Goal: Information Seeking & Learning: Learn about a topic

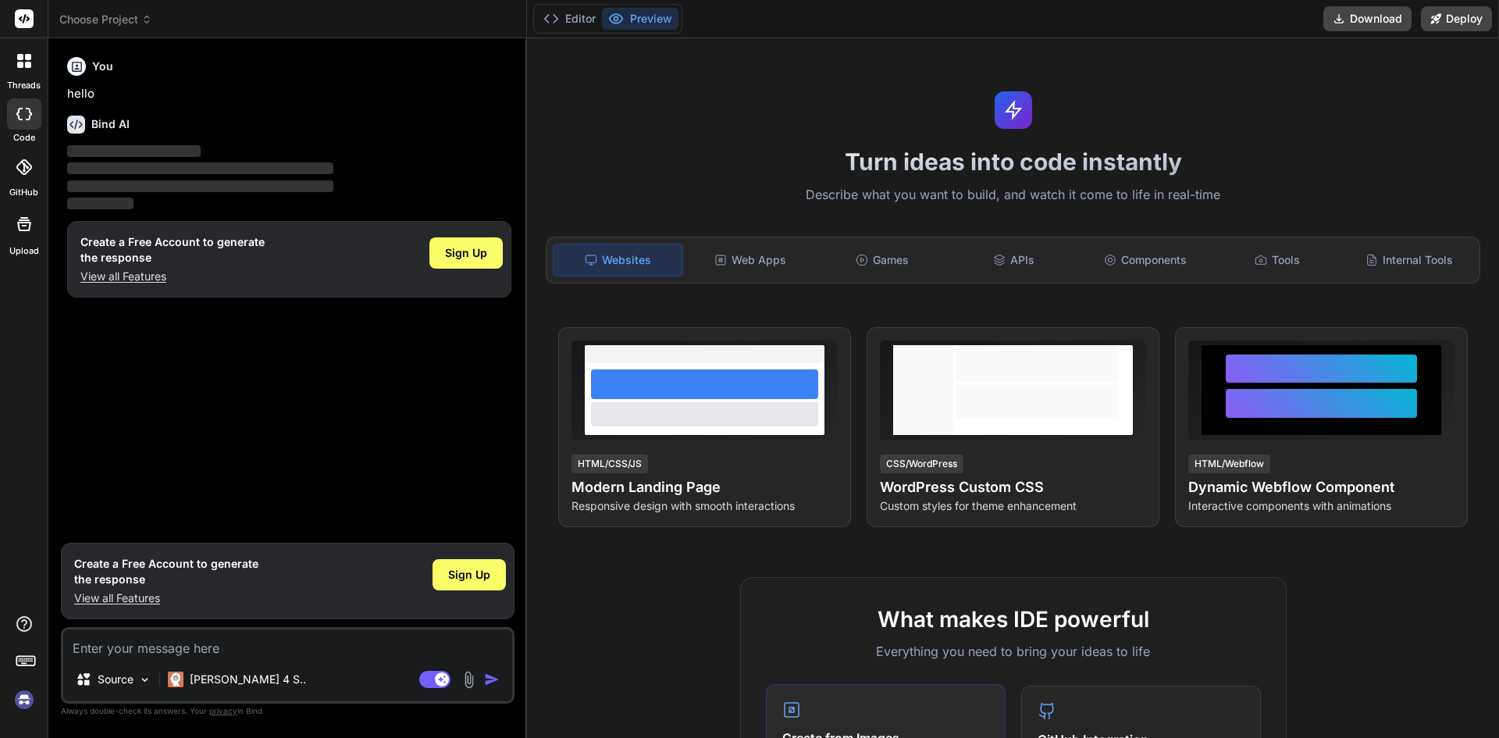
type textarea "x"
click at [133, 598] on p "View all Features" at bounding box center [166, 598] width 184 height 16
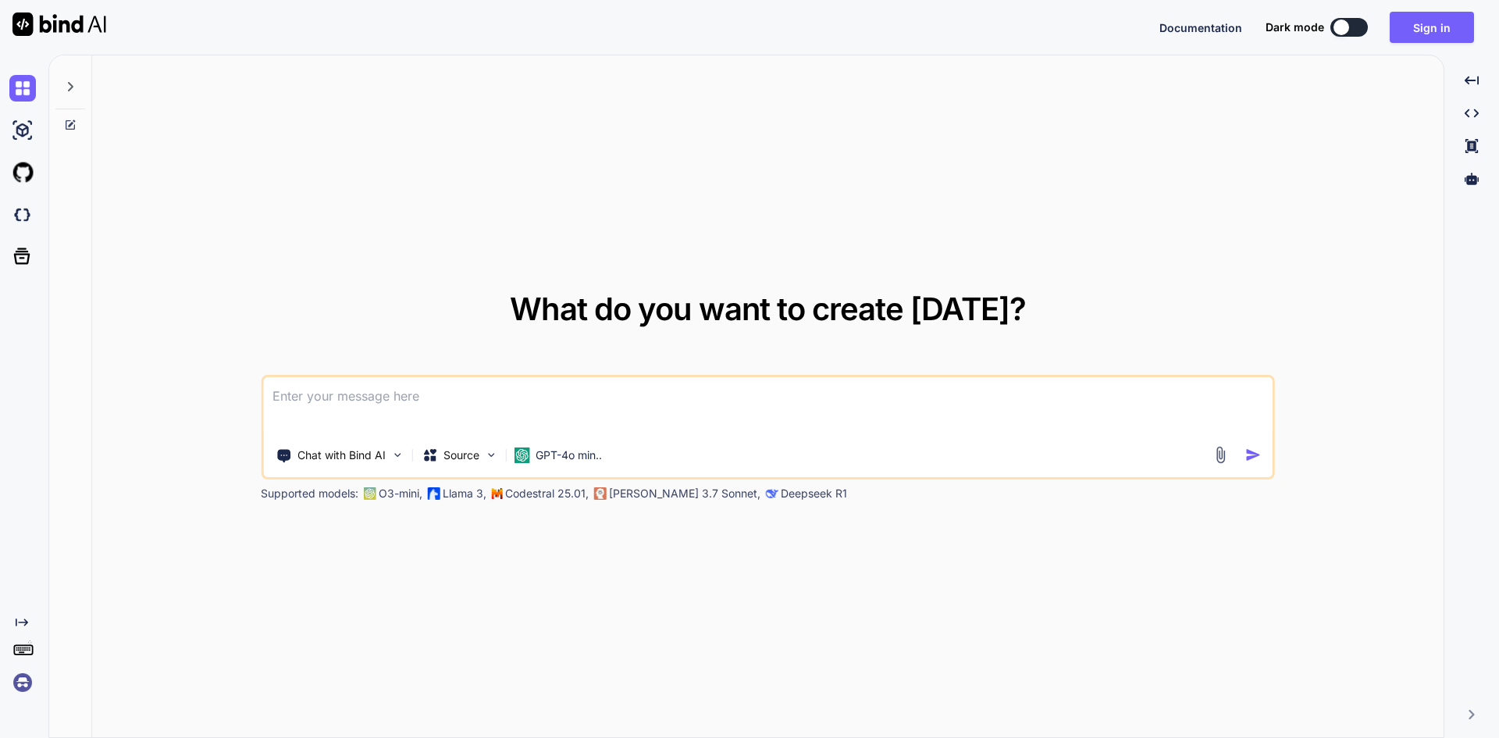
click at [421, 411] on textarea at bounding box center [767, 406] width 1009 height 58
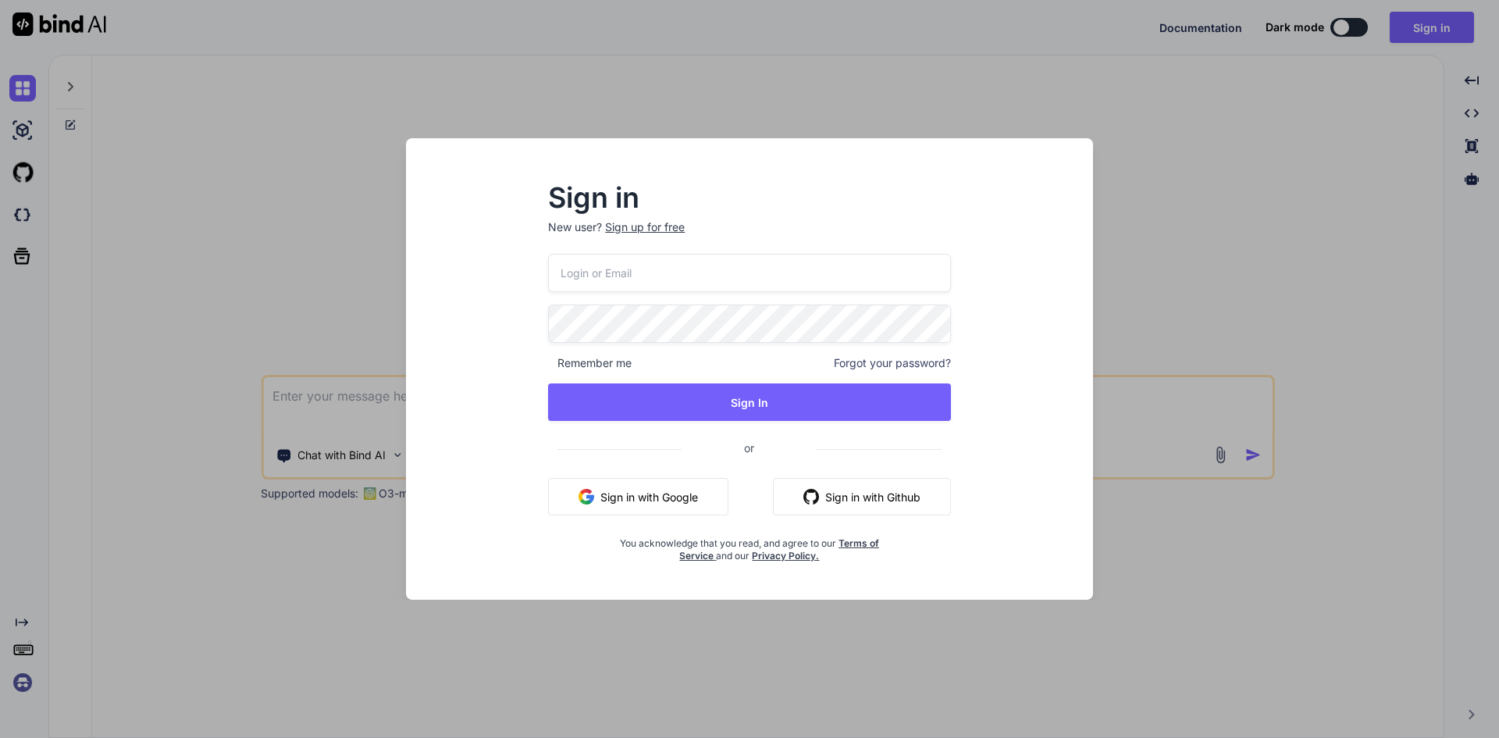
click at [668, 275] on input "email" at bounding box center [749, 273] width 403 height 38
type input "dreamtech@yopmail.com"
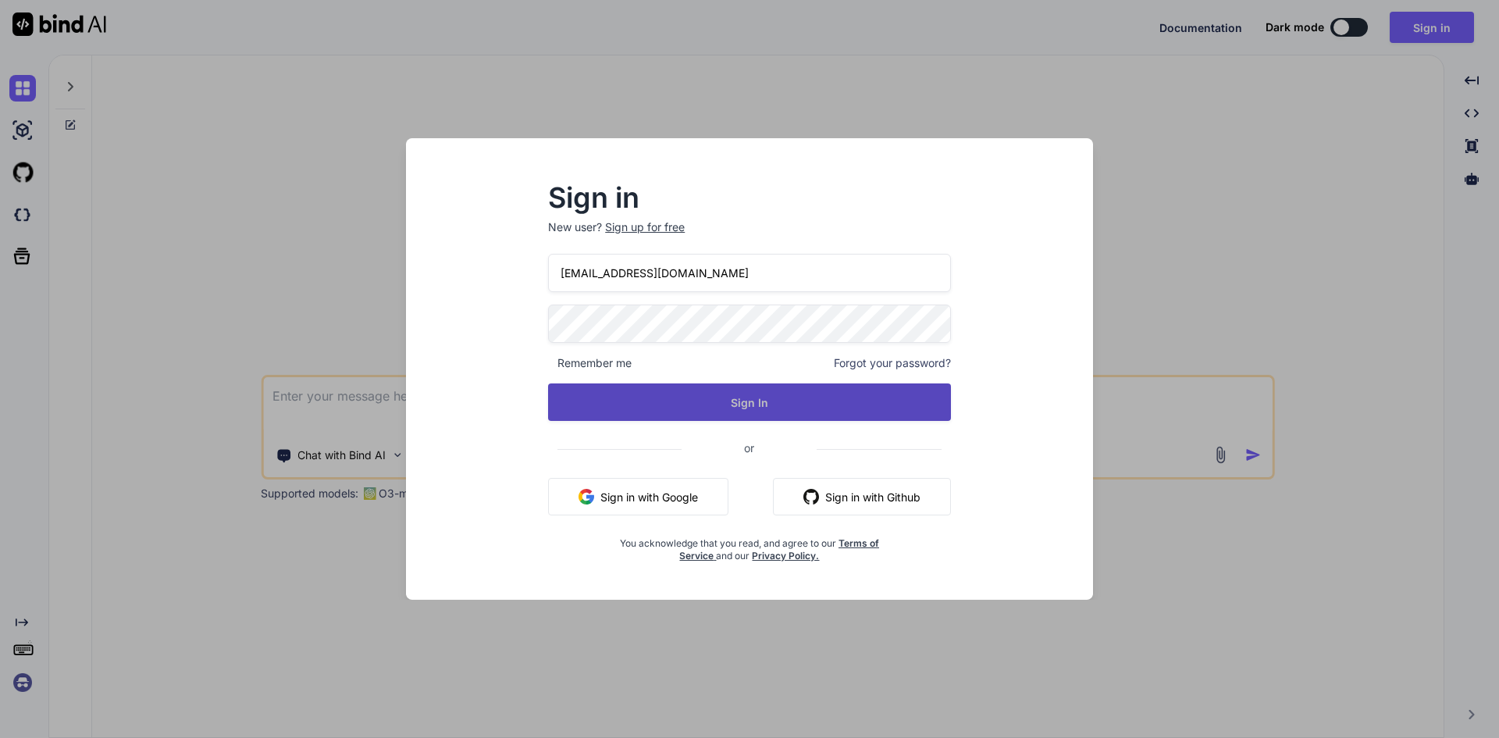
click at [742, 420] on button "Sign In" at bounding box center [749, 401] width 403 height 37
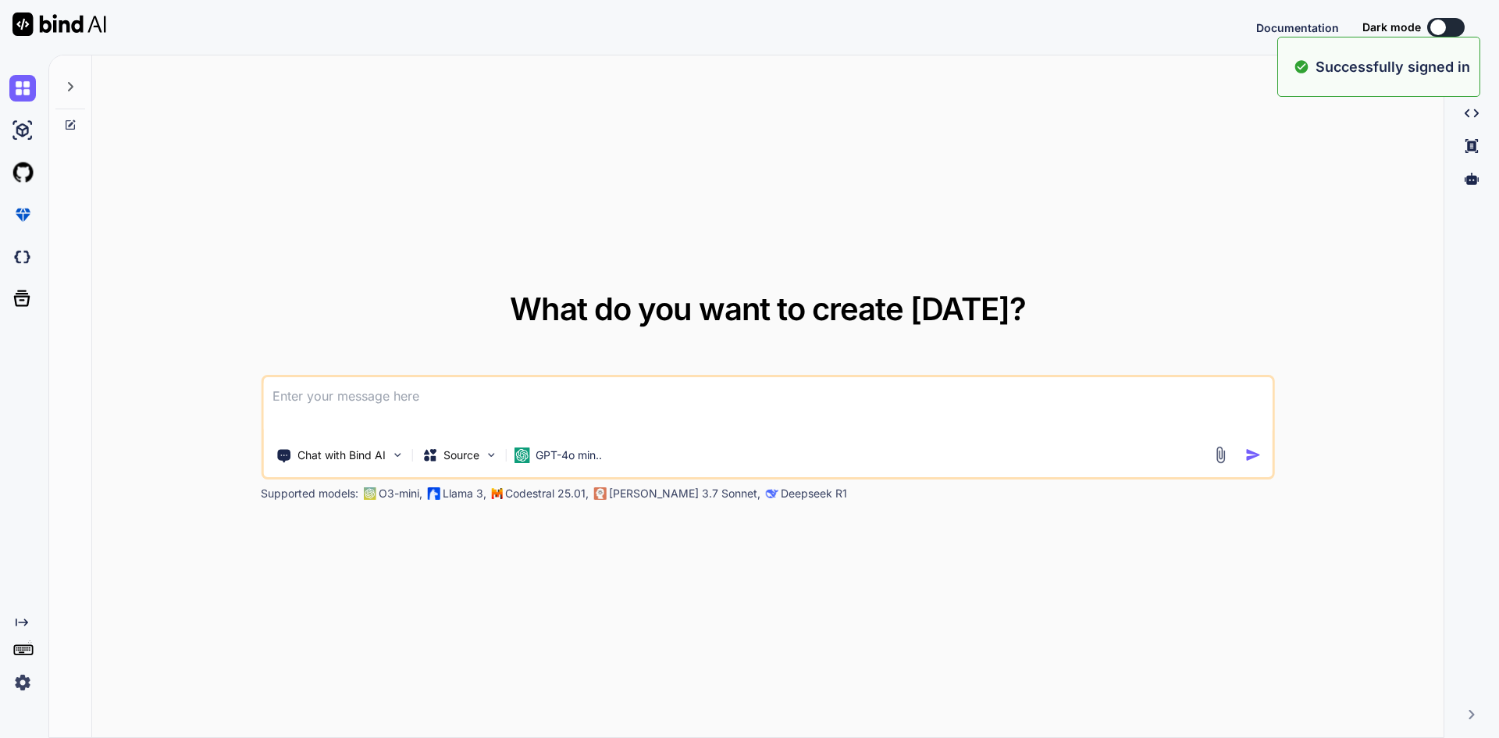
click at [485, 387] on textarea at bounding box center [767, 406] width 1009 height 58
type textarea "x"
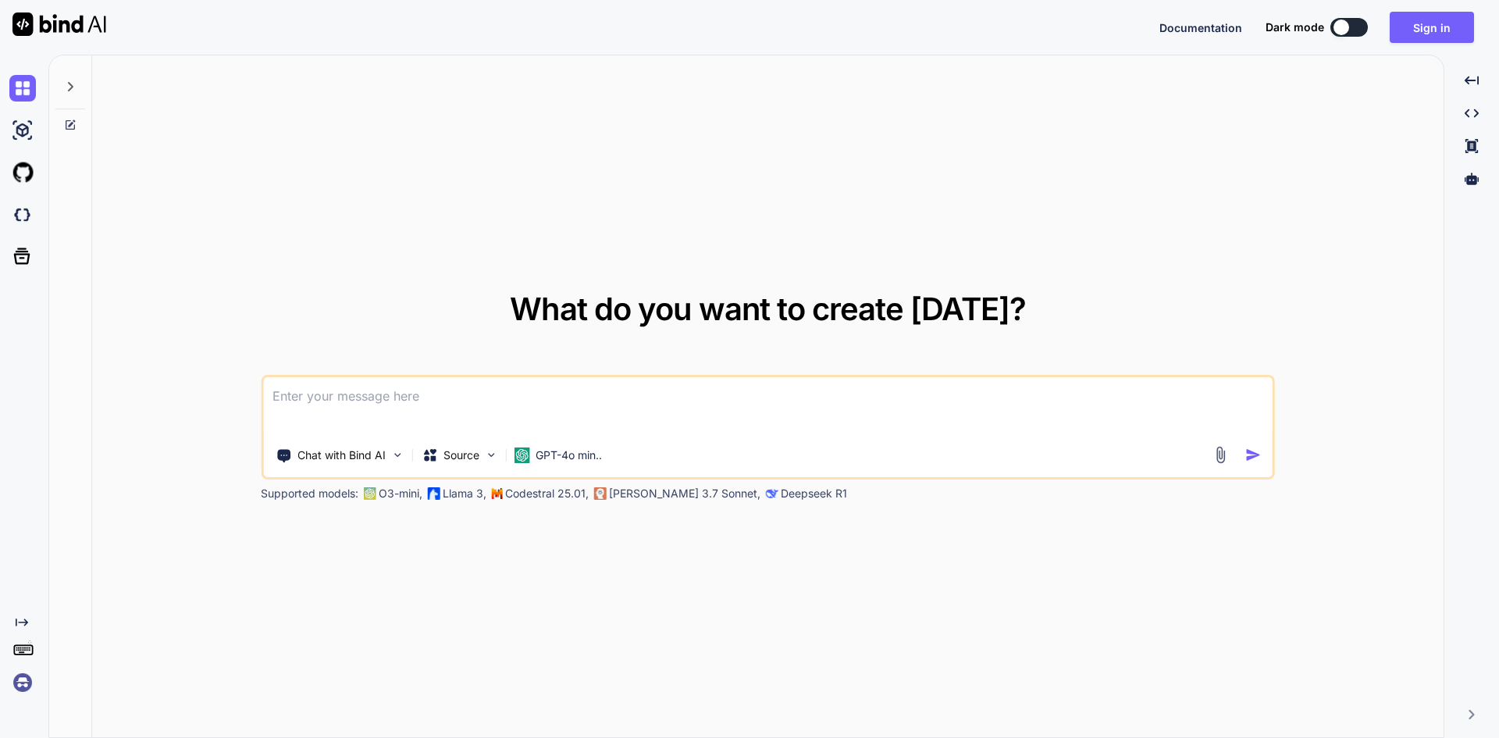
paste textarea
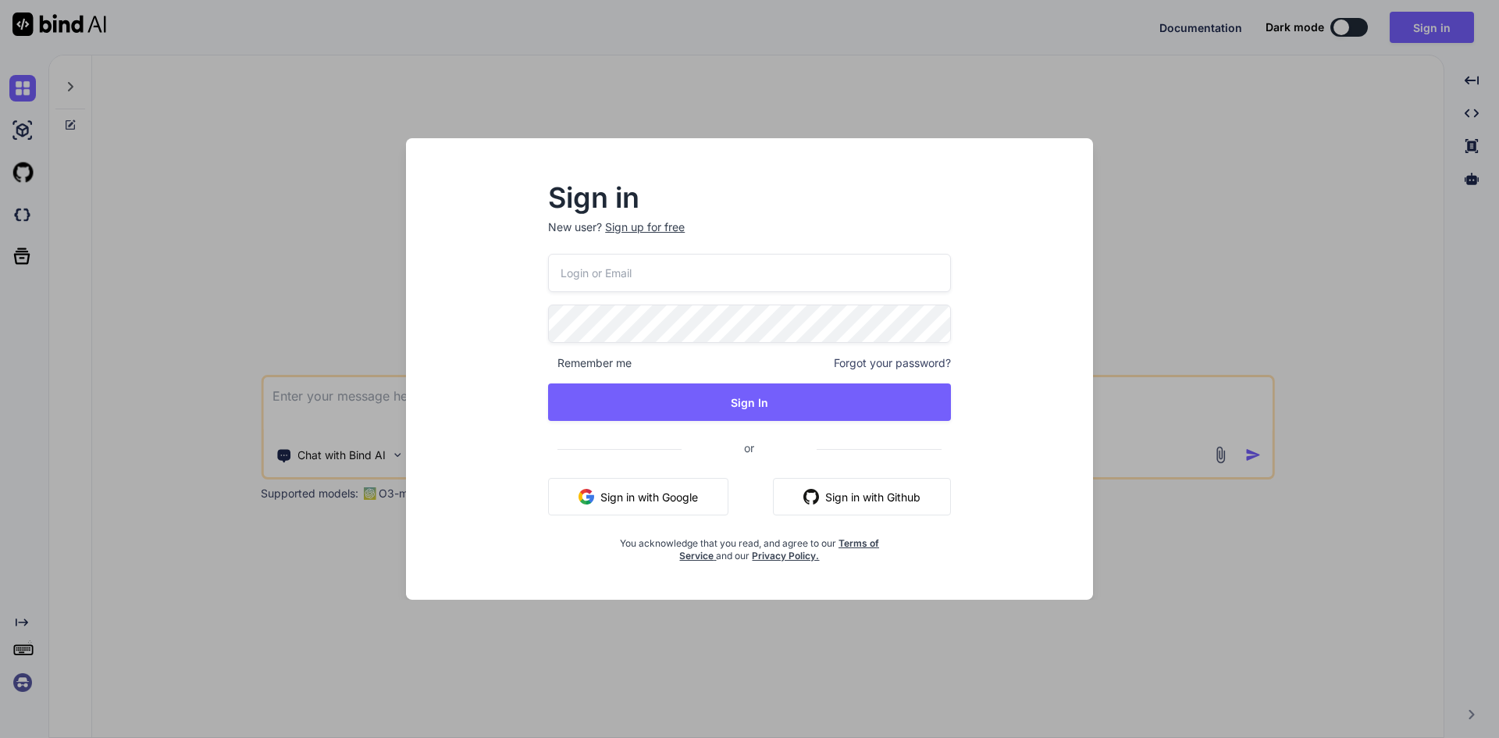
click at [588, 268] on input "email" at bounding box center [749, 273] width 403 height 38
type input "dreamtech@yopmail.com"
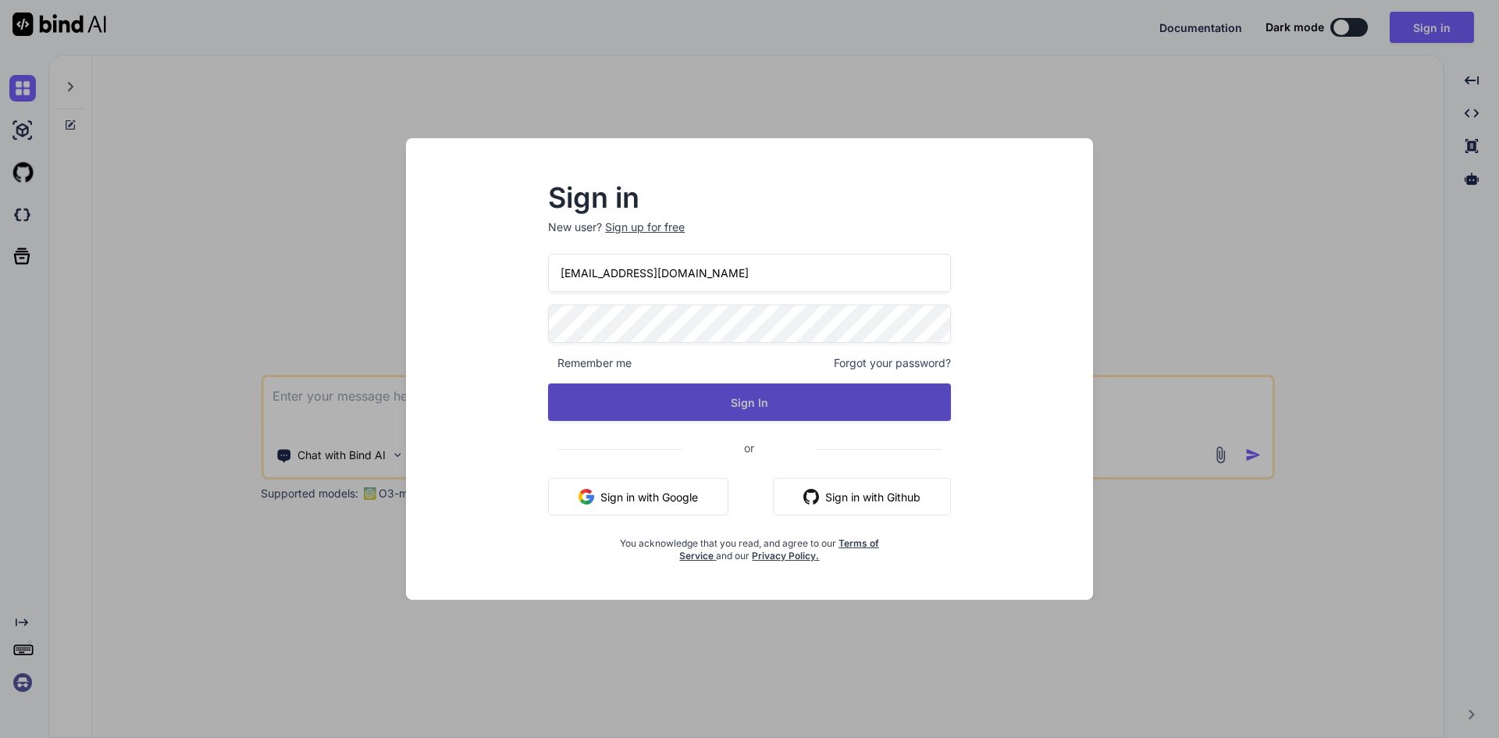
click at [765, 400] on button "Sign In" at bounding box center [749, 401] width 403 height 37
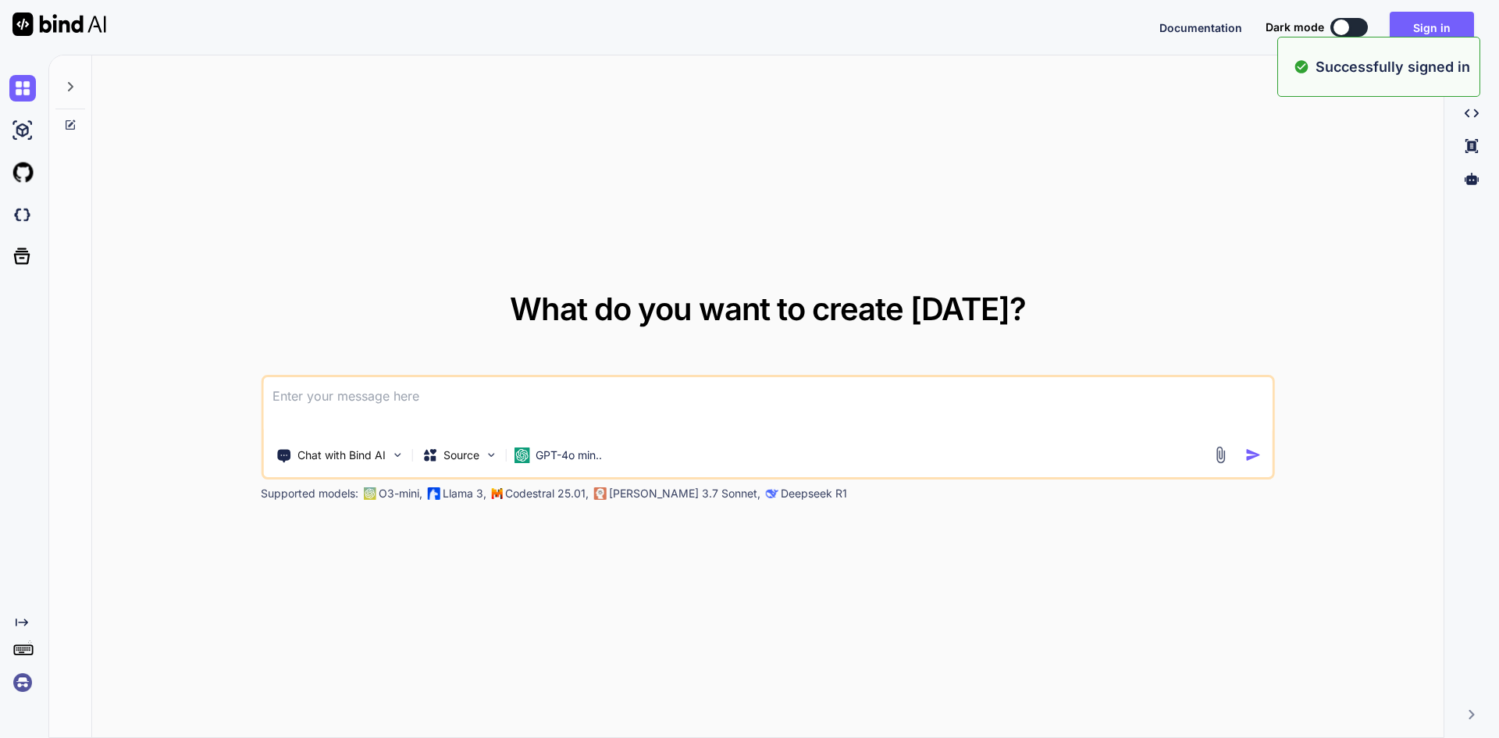
type textarea "x"
click at [457, 411] on textarea at bounding box center [767, 406] width 1009 height 58
paste textarea " Working on to enhancing call handling logic to properly synchronize hold/resu…"
type textarea " Working on to enhancing call handling logic to properly synchronize hold/resu…"
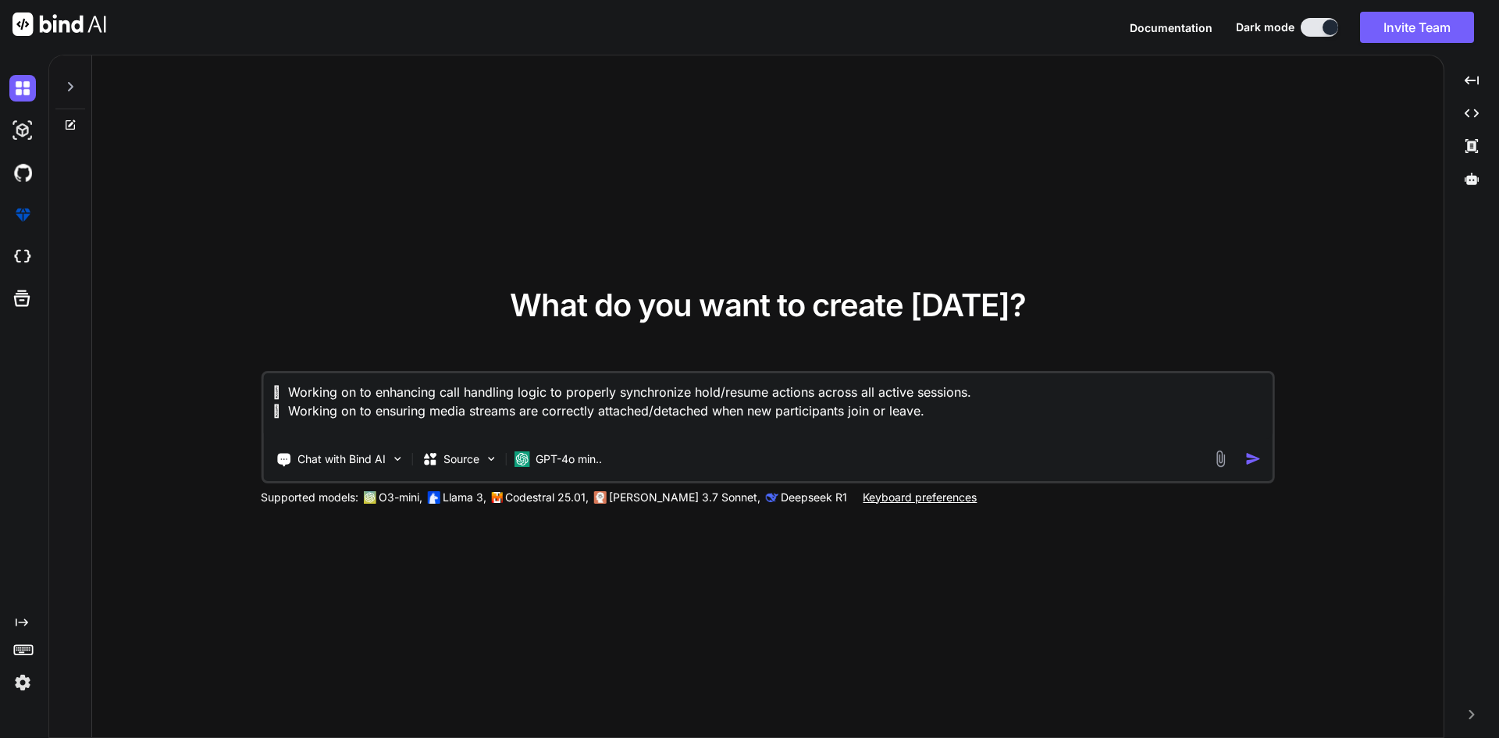
click at [948, 424] on textarea " Working on to enhancing call handling logic to properly synchronize hold/resu…" at bounding box center [767, 406] width 1009 height 66
type textarea "x"
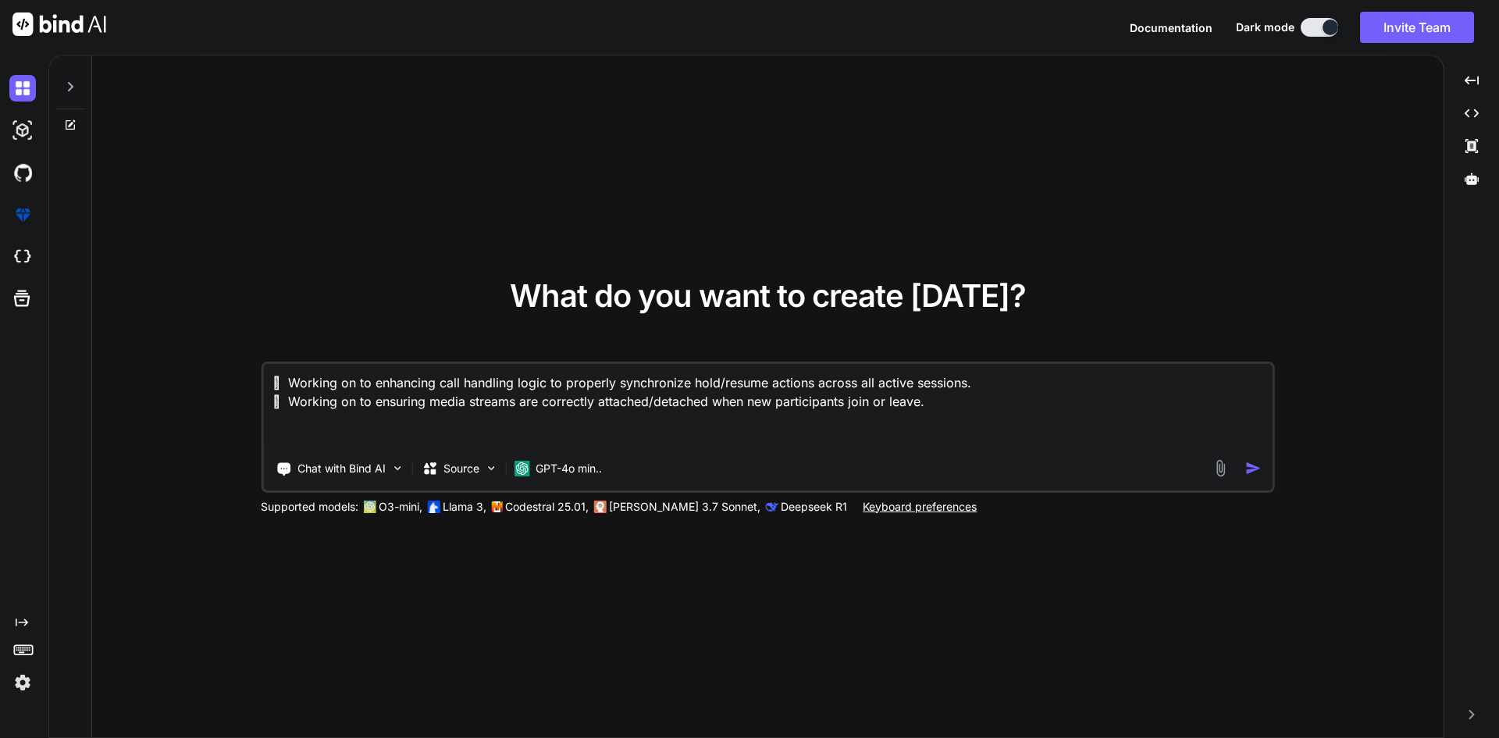
type textarea " Working on to enhancing call handling logic to properly synchronize hold/resu…"
type textarea "x"
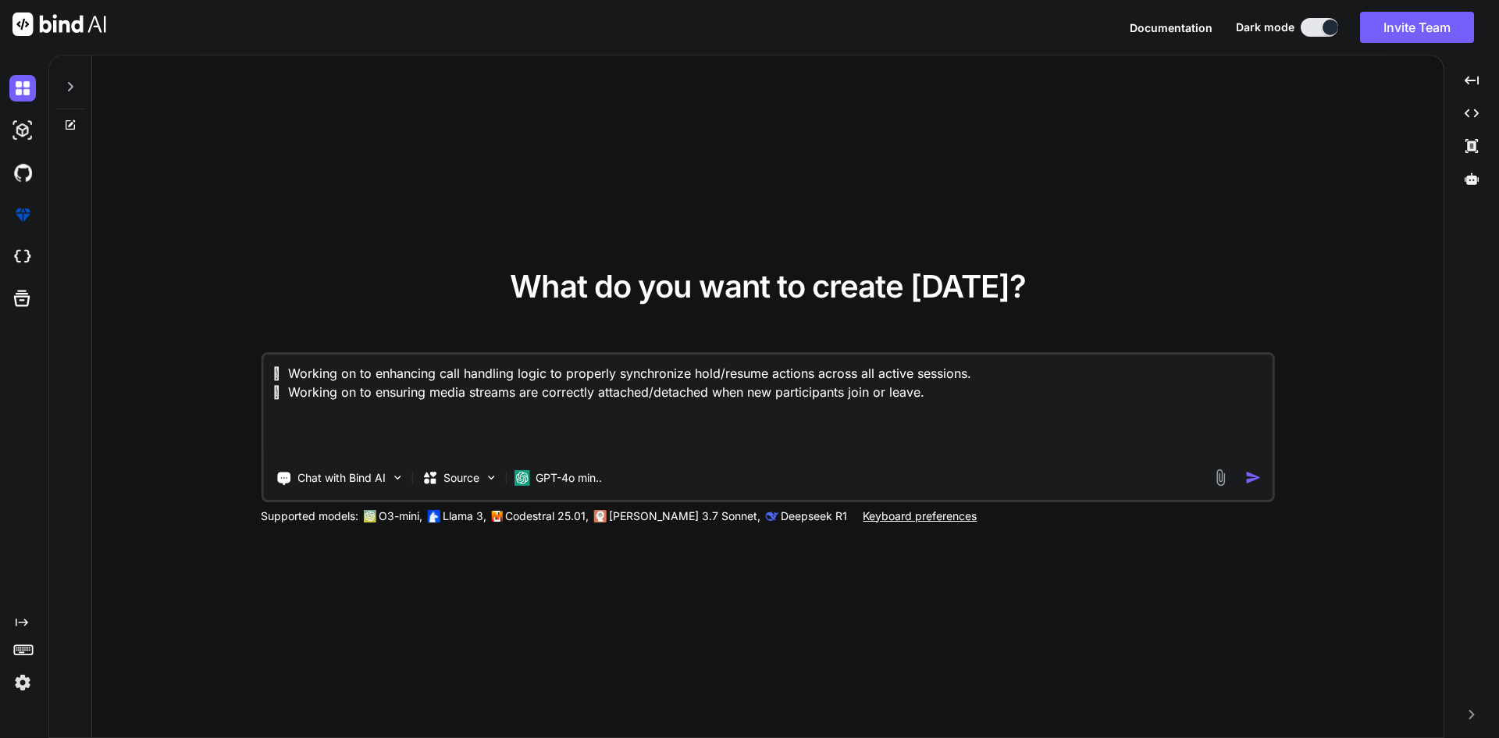
type textarea " Working on to enhancing call handling logic to properly synchronize hold/resu…"
type textarea "x"
type textarea " Working on to enhancing call handling logic to properly synchronize hold/resu…"
type textarea "x"
type textarea " Working on to enhancing call handling logic to properly synchronize hold/resu…"
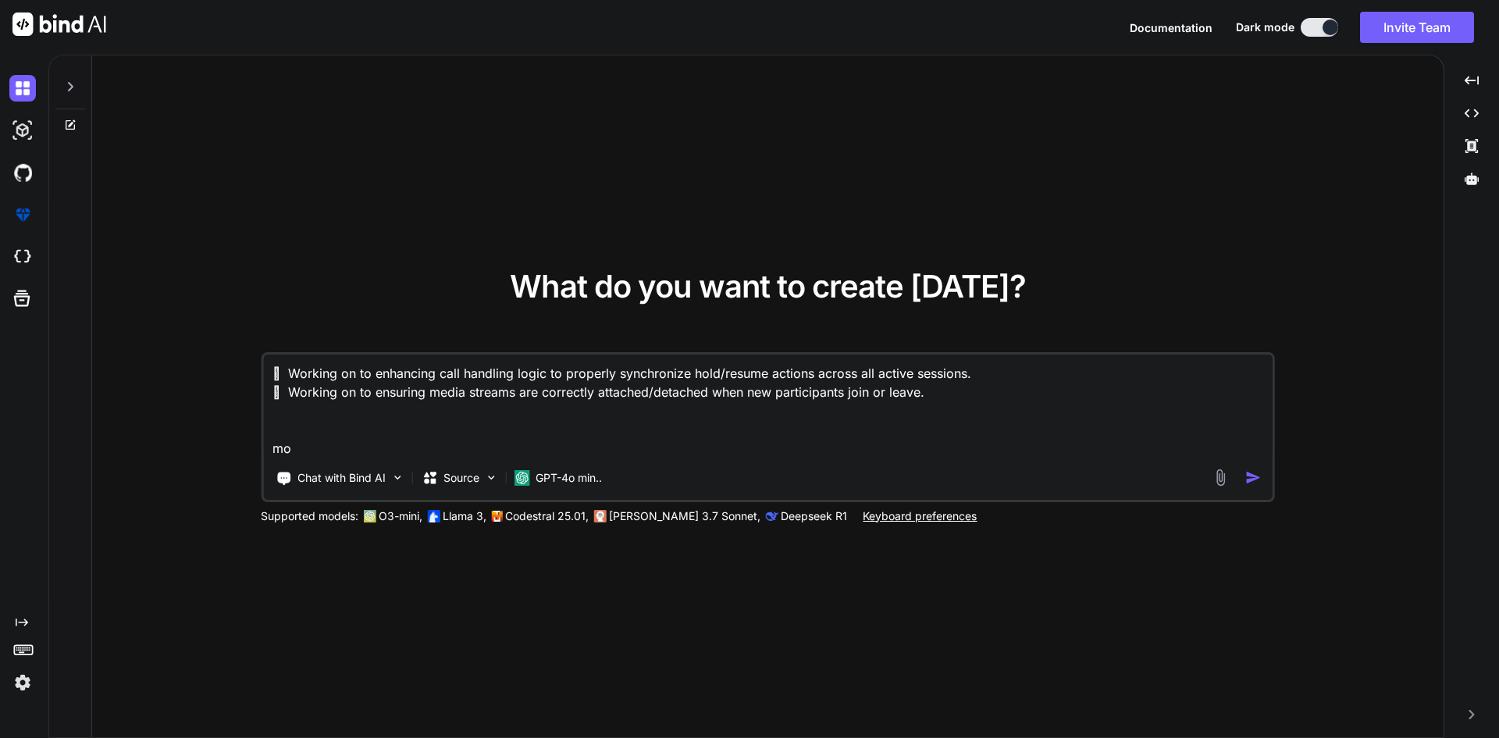
type textarea "x"
type textarea " Working on to enhancing call handling logic to properly synchronize hold/resu…"
type textarea "x"
type textarea " Working on to enhancing call handling logic to properly synchronize hold/resu…"
type textarea "x"
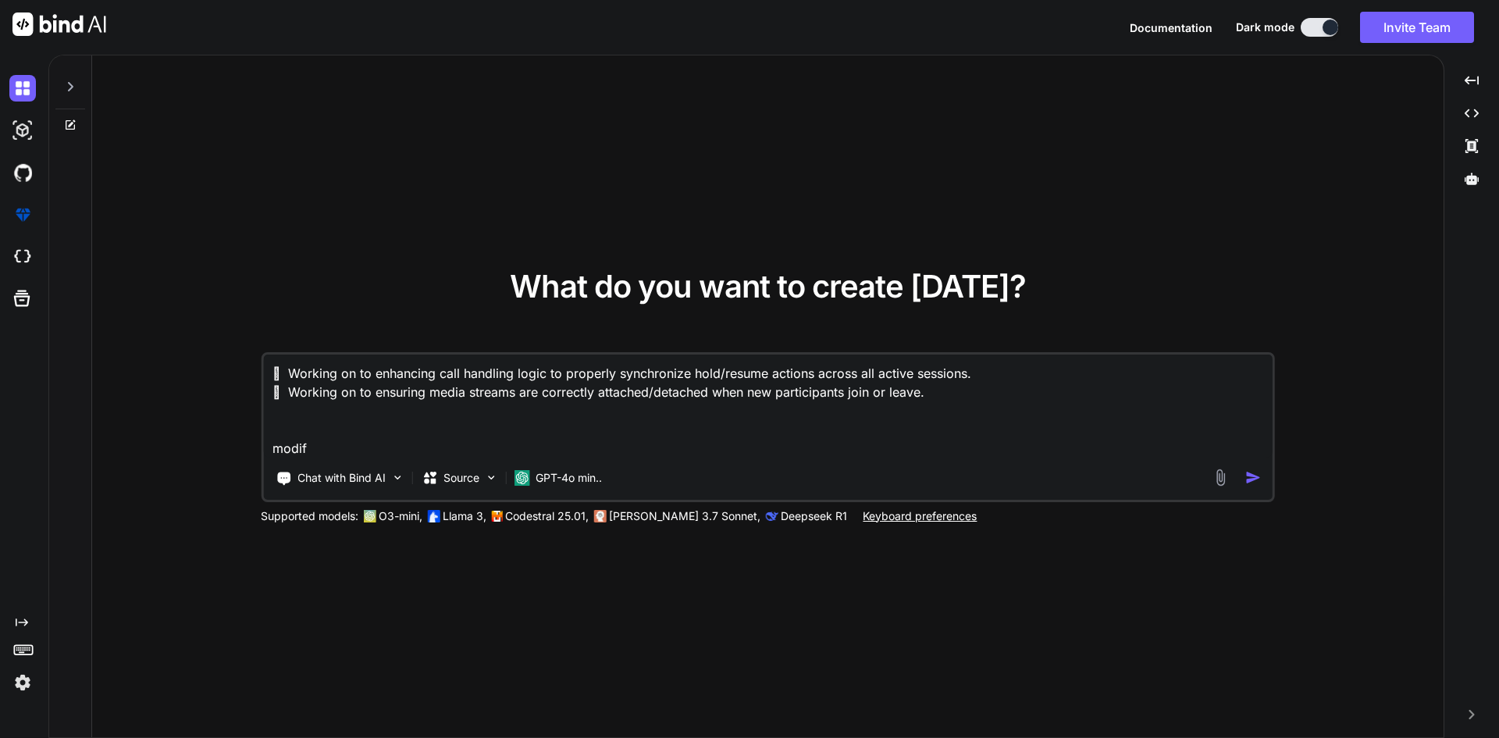
type textarea " Working on to enhancing call handling logic to properly synchronize hold/resu…"
type textarea "x"
type textarea " Working on to enhancing call handling logic to properly synchronize hold/resu…"
type textarea "x"
type textarea " Working on to enhancing call handling logic to properly synchronize hold/resu…"
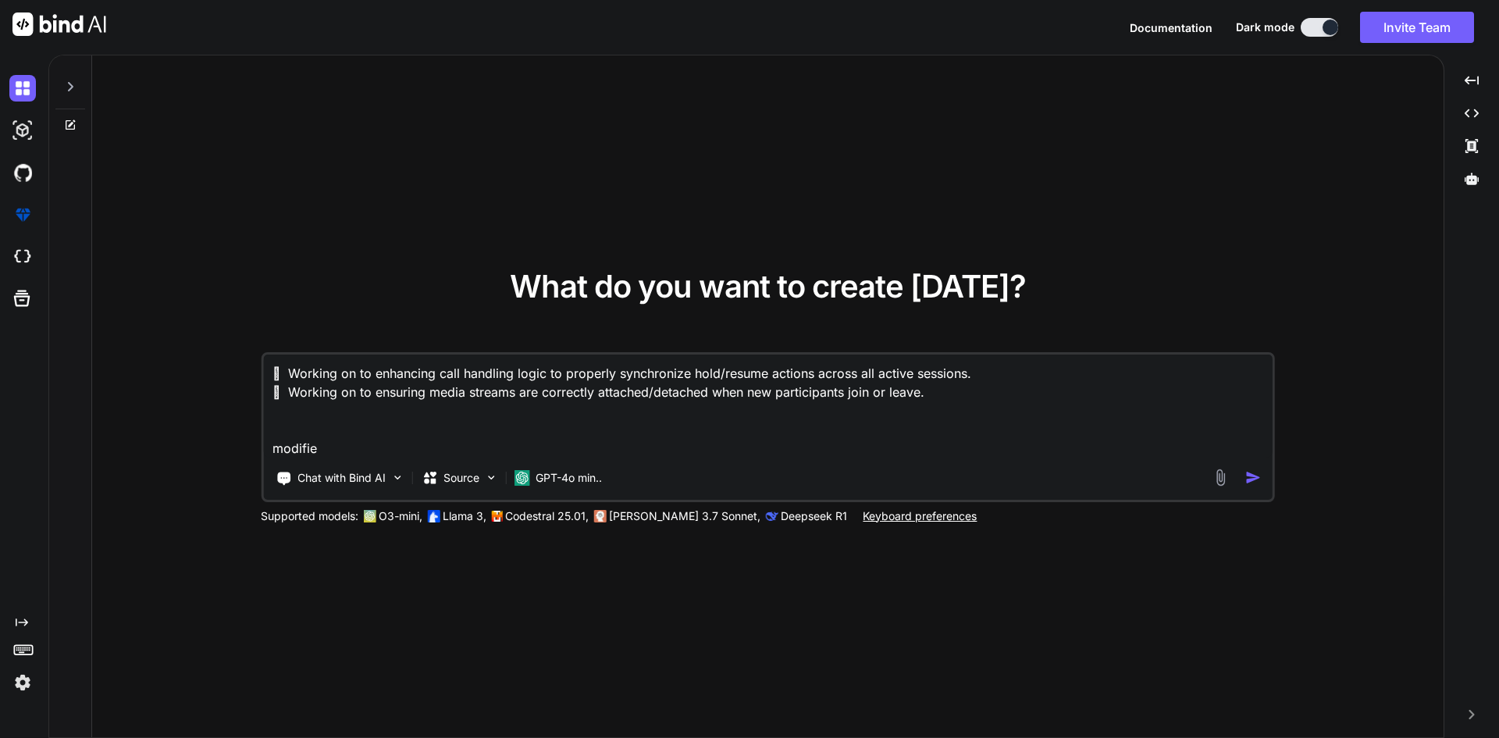
type textarea "x"
type textarea " Working on to enhancing call handling logic to properly synchronize hold/resu…"
type textarea "x"
type textarea " Working on to enhancing call handling logic to properly synchronize hold/resu…"
type textarea "x"
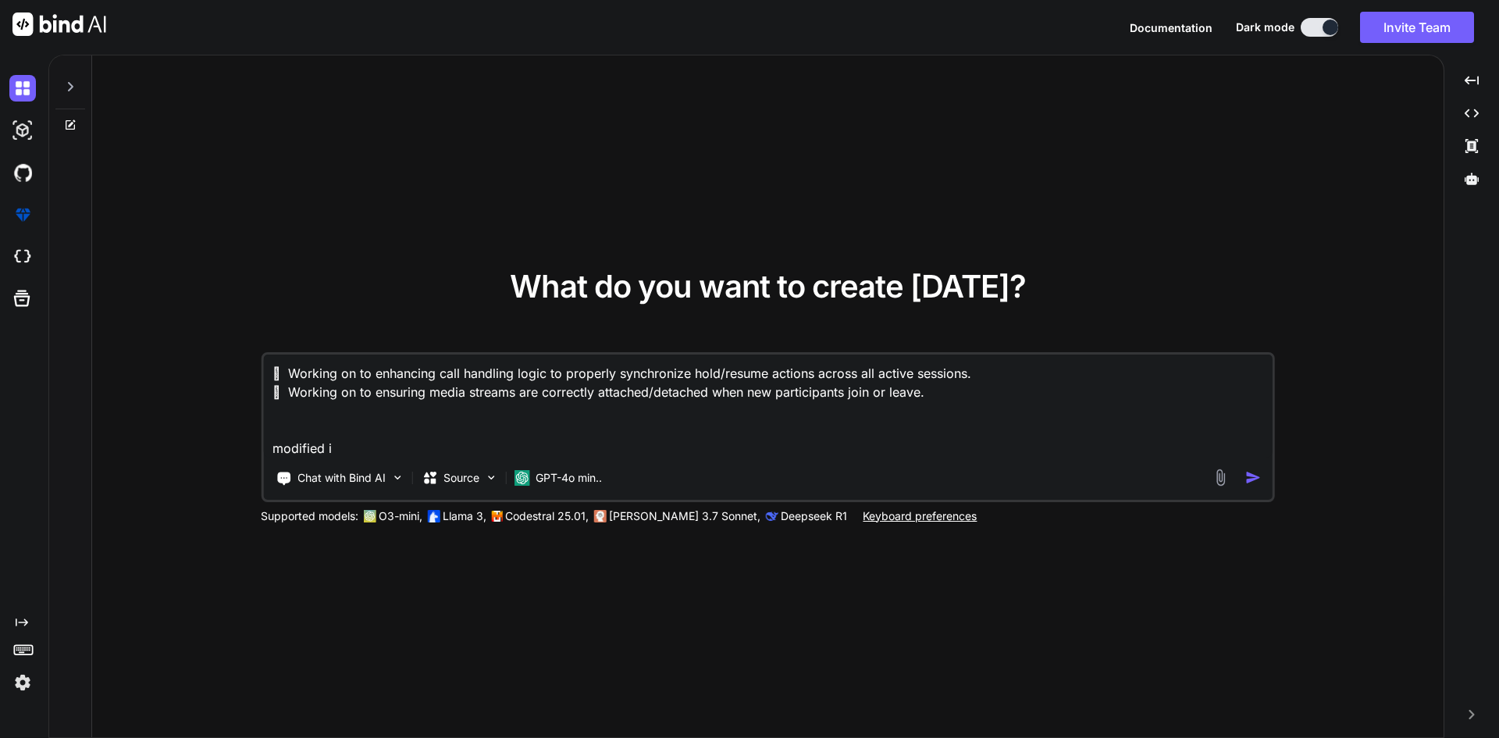
type textarea " Working on to enhancing call handling logic to properly synchronize hold/resu…"
type textarea "x"
type textarea " Working on to enhancing call handling logic to properly synchronize hold/resu…"
type textarea "x"
type textarea " Working on to enhancing call handling logic to properly synchronize hold/resu…"
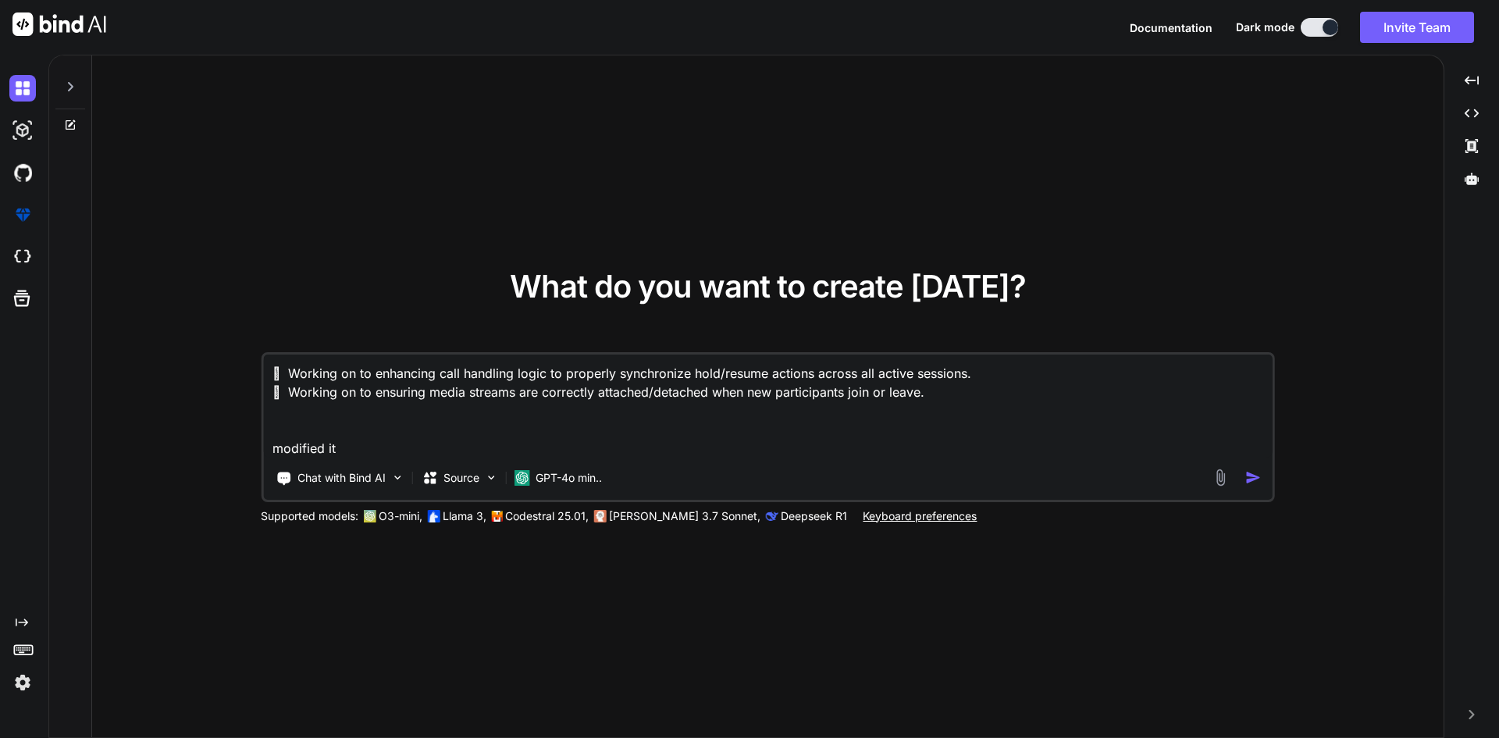
type textarea "x"
type textarea " Working on to enhancing call handling logic to properly synchronize hold/resu…"
type textarea "x"
type textarea " Working on to enhancing call handling logic to properly synchronize hold/resu…"
type textarea "x"
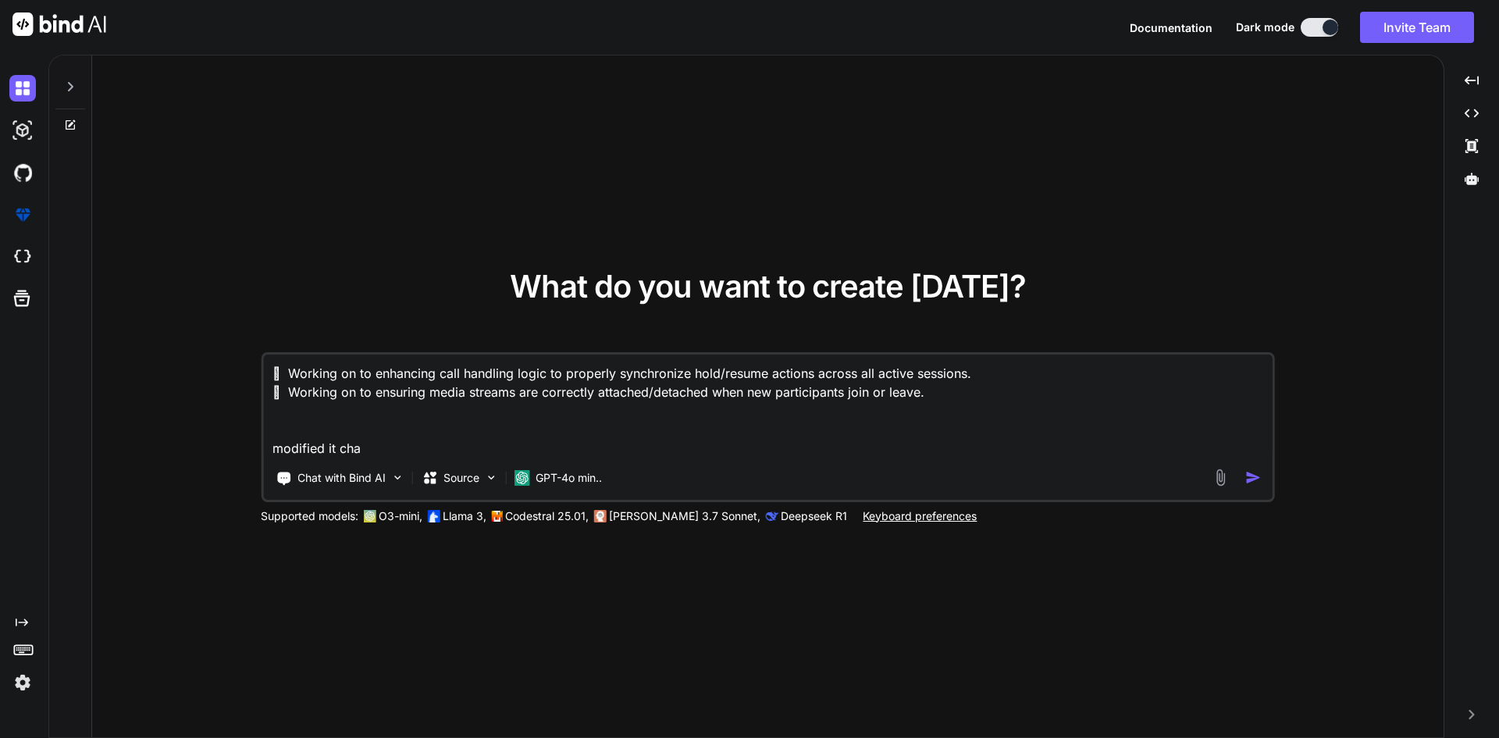
type textarea " Working on to enhancing call handling logic to properly synchronize hold/resu…"
type textarea "x"
type textarea " Working on to enhancing call handling logic to properly synchronize hold/resu…"
type textarea "x"
type textarea " Working on to enhancing call handling logic to properly synchronize hold/resu…"
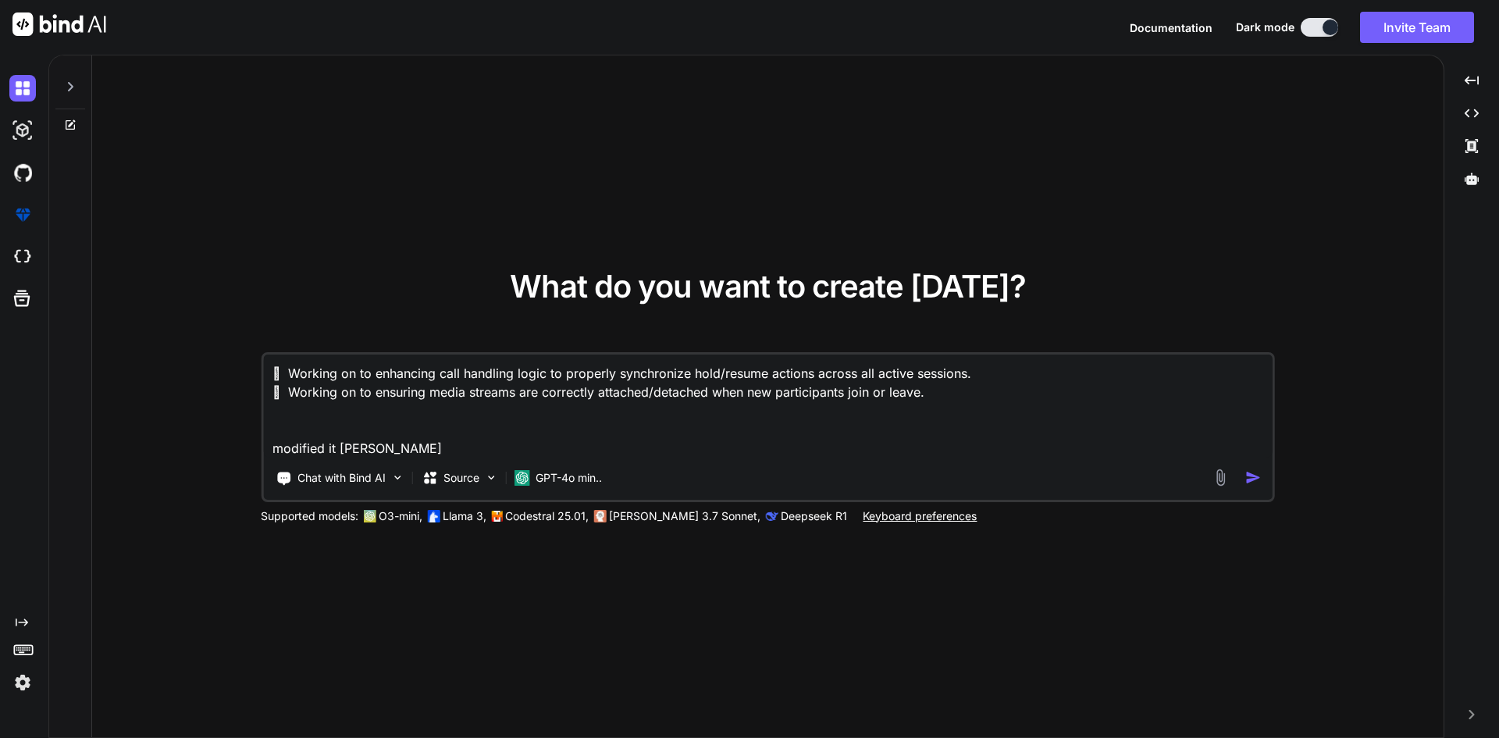
type textarea "x"
type textarea " Working on to enhancing call handling logic to properly synchronize hold/resu…"
type textarea "x"
type textarea " Working on to enhancing call handling logic to properly synchronize hold/resu…"
type textarea "x"
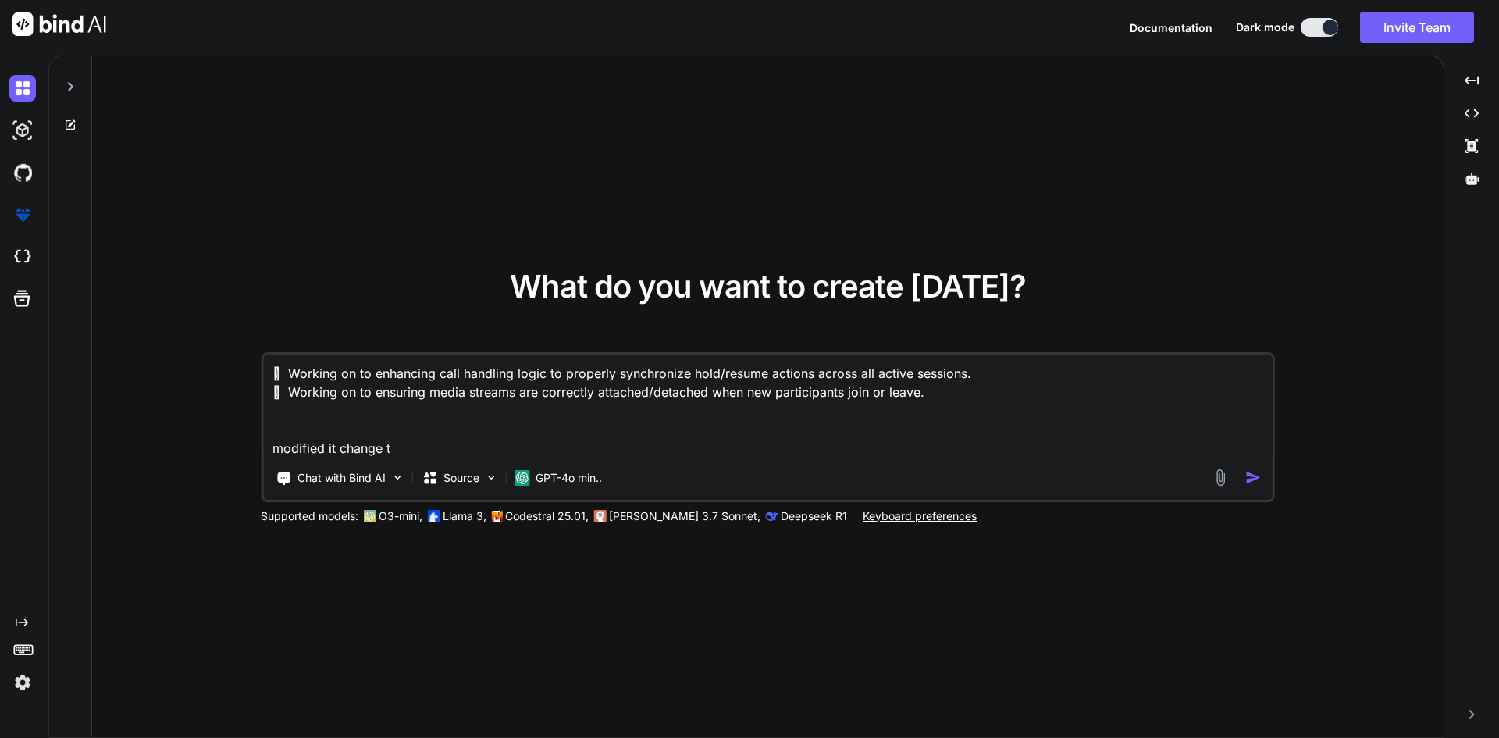
type textarea " Working on to enhancing call handling logic to properly synchronize hold/resu…"
type textarea "x"
type textarea " Working on to enhancing call handling logic to properly synchronize hold/resu…"
type textarea "x"
type textarea " Working on to enhancing call handling logic to properly synchronize hold/resu…"
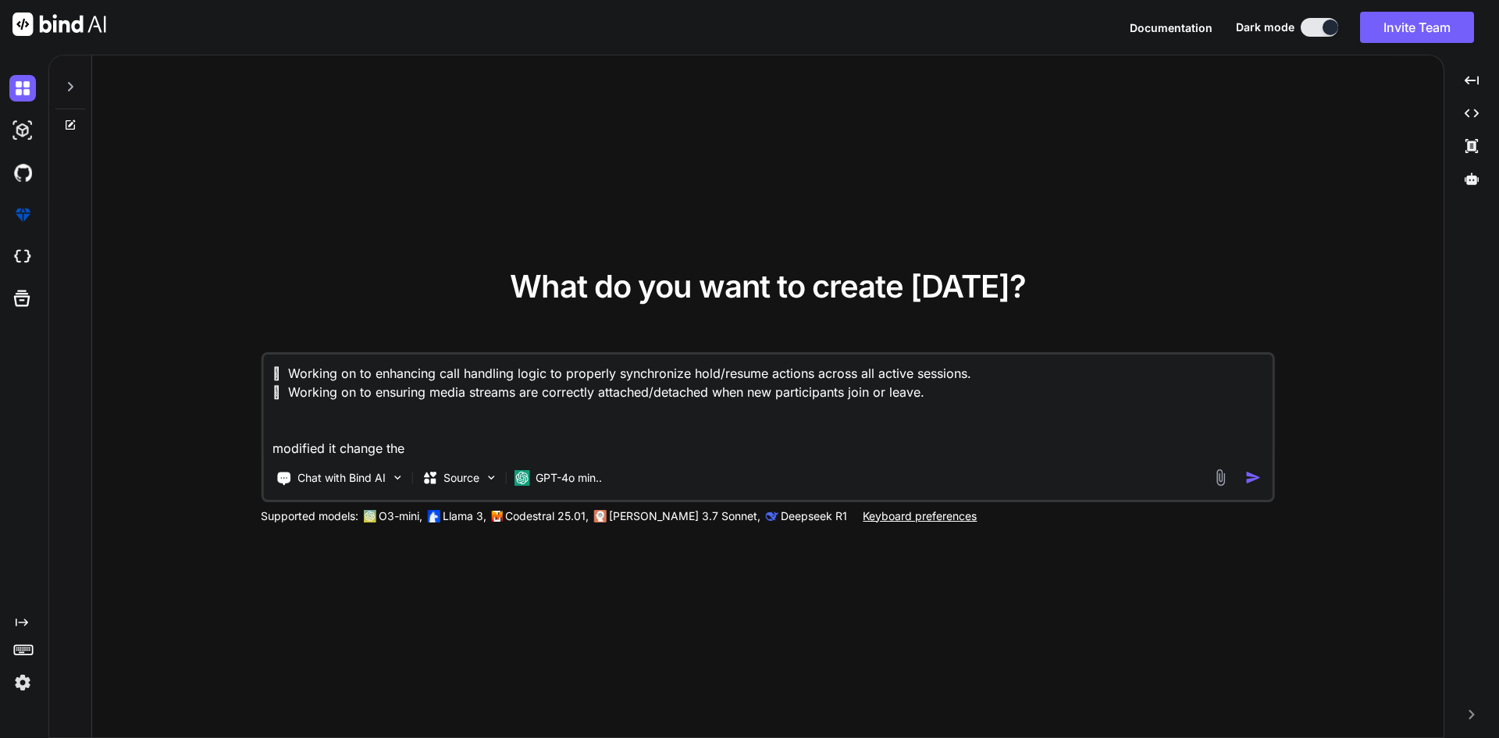
type textarea "x"
type textarea " Working on to enhancing call handling logic to properly synchronize hold/resu…"
type textarea "x"
type textarea " Working on to enhancing call handling logic to properly synchronize hold/resu…"
type textarea "x"
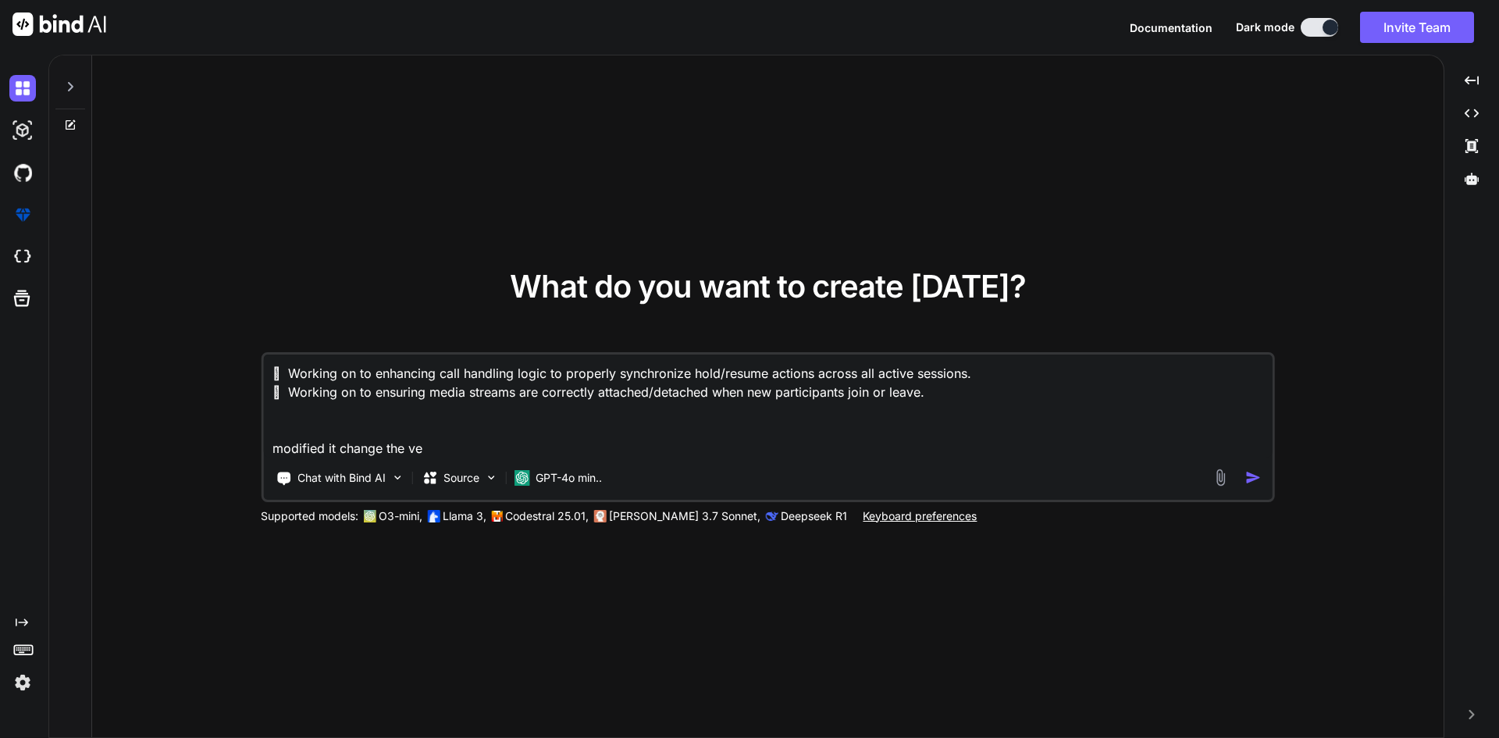
type textarea " Working on to enhancing call handling logic to properly synchronize hold/resu…"
type textarea "x"
type textarea " Working on to enhancing call handling logic to properly synchronize hold/resu…"
type textarea "x"
type textarea " Working on to enhancing call handling logic to properly synchronize hold/resu…"
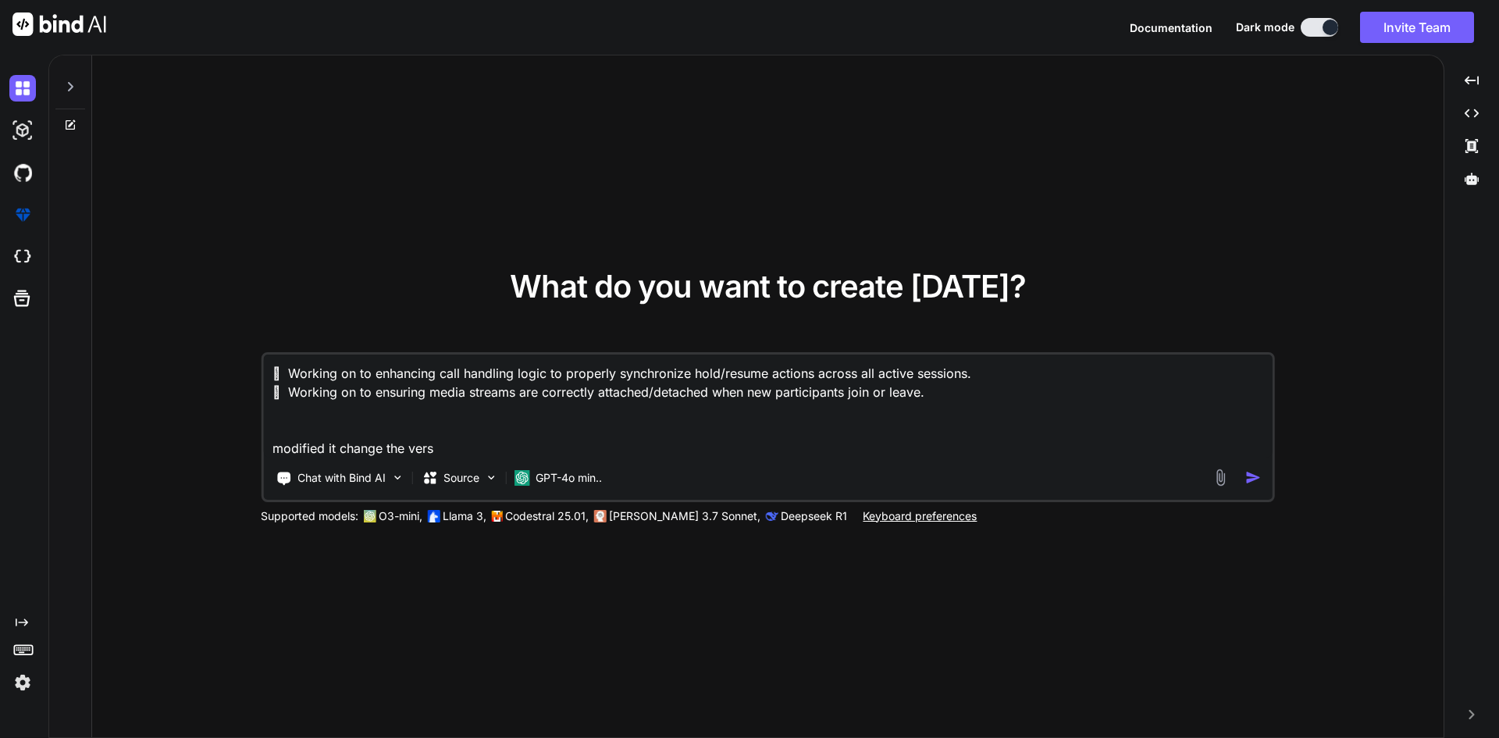
type textarea "x"
type textarea " Working on to enhancing call handling logic to properly synchronize hold/resu…"
type textarea "x"
type textarea " Working on to enhancing call handling logic to properly synchronize hold/resu…"
type textarea "x"
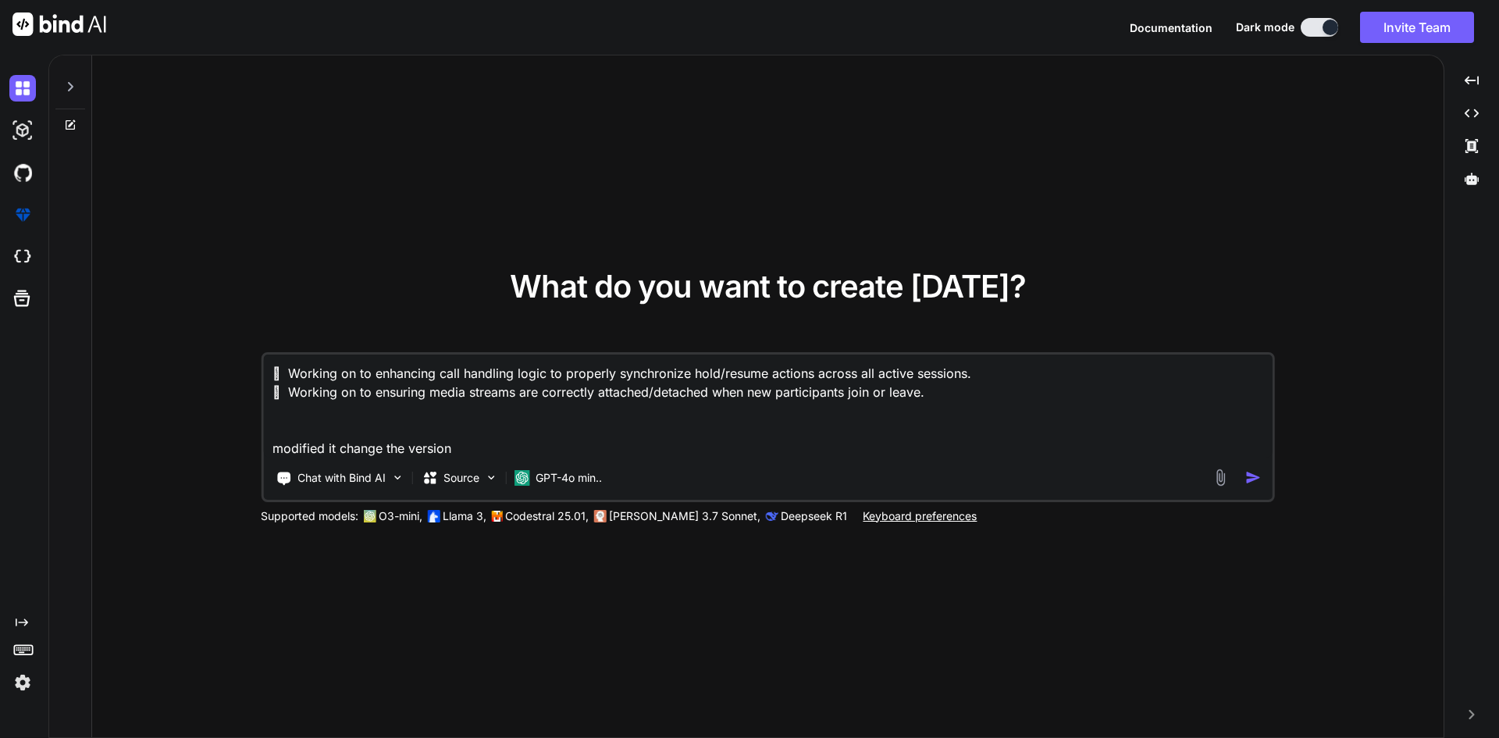
type textarea " Working on to enhancing call handling logic to properly synchronize hold/resu…"
type textarea "x"
type textarea " Working on to enhancing call handling logic to properly synchronize hold/resu…"
type textarea "x"
type textarea " Working on to enhancing call handling logic to properly synchronize hold/resu…"
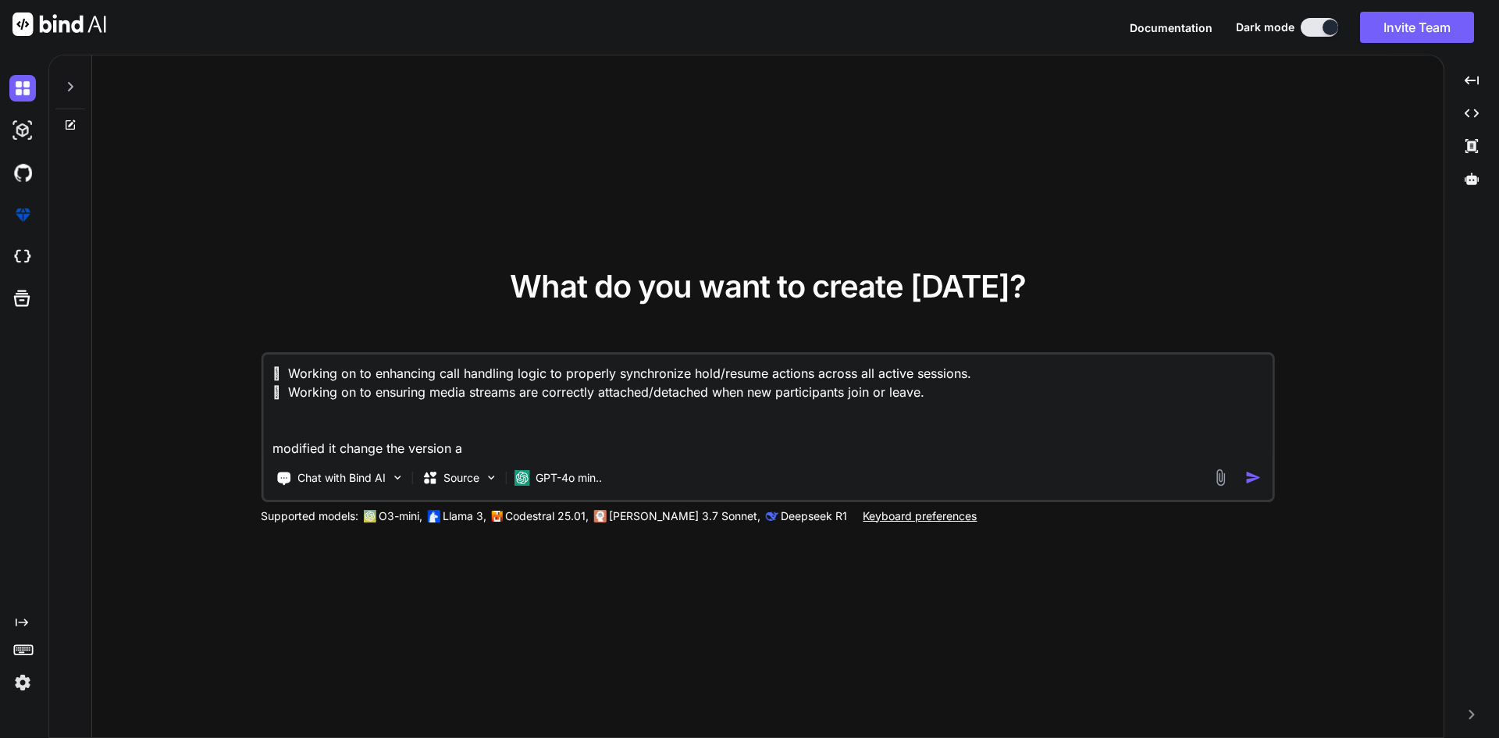
type textarea "x"
type textarea " Working on to enhancing call handling logic to properly synchronize hold/resu…"
type textarea "x"
type textarea " Working on to enhancing call handling logic to properly synchronize hold/resu…"
type textarea "x"
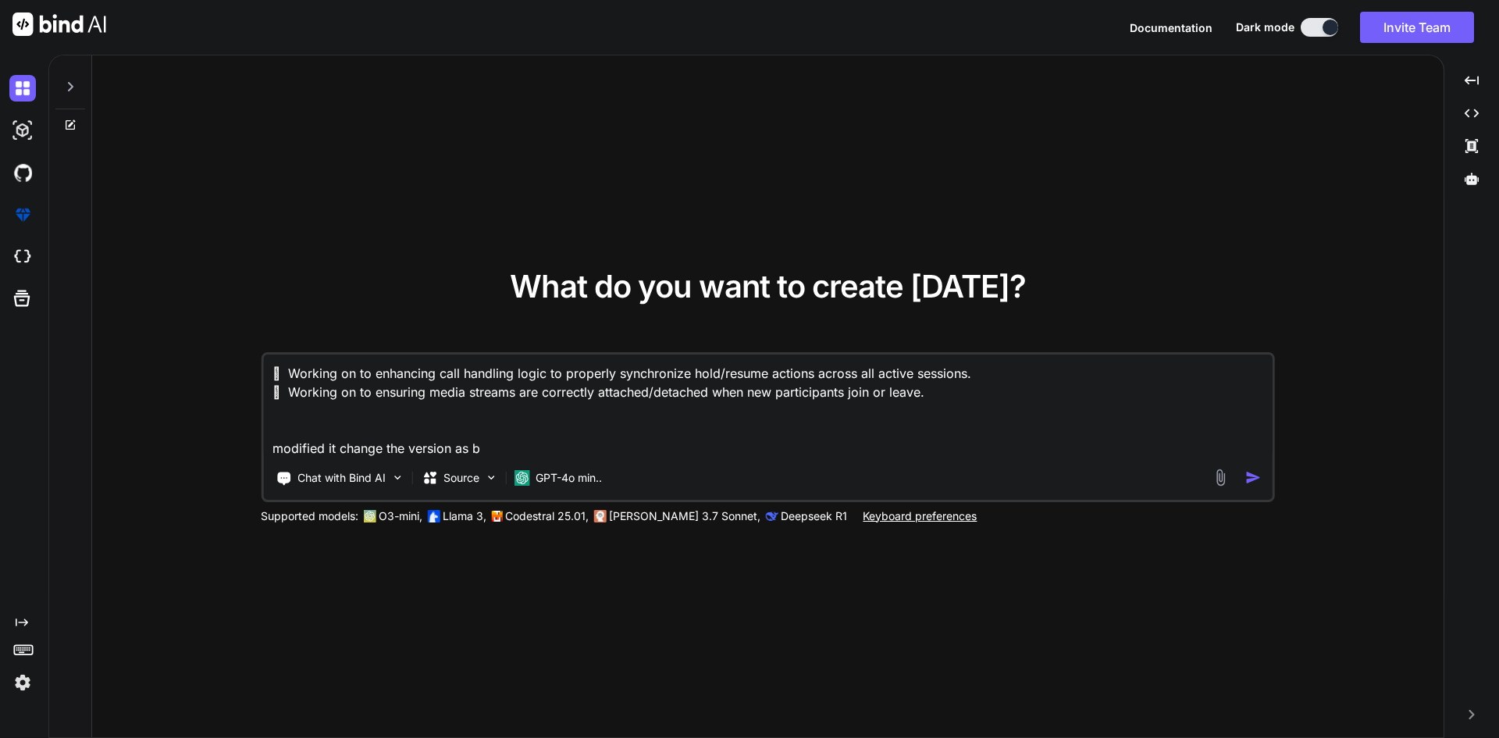
type textarea " Working on to enhancing call handling logic to properly synchronize hold/resu…"
type textarea "x"
type textarea " Working on to enhancing call handling logic to properly synchronize hold/resu…"
type textarea "x"
type textarea " Working on to enhancing call handling logic to properly synchronize hold/resu…"
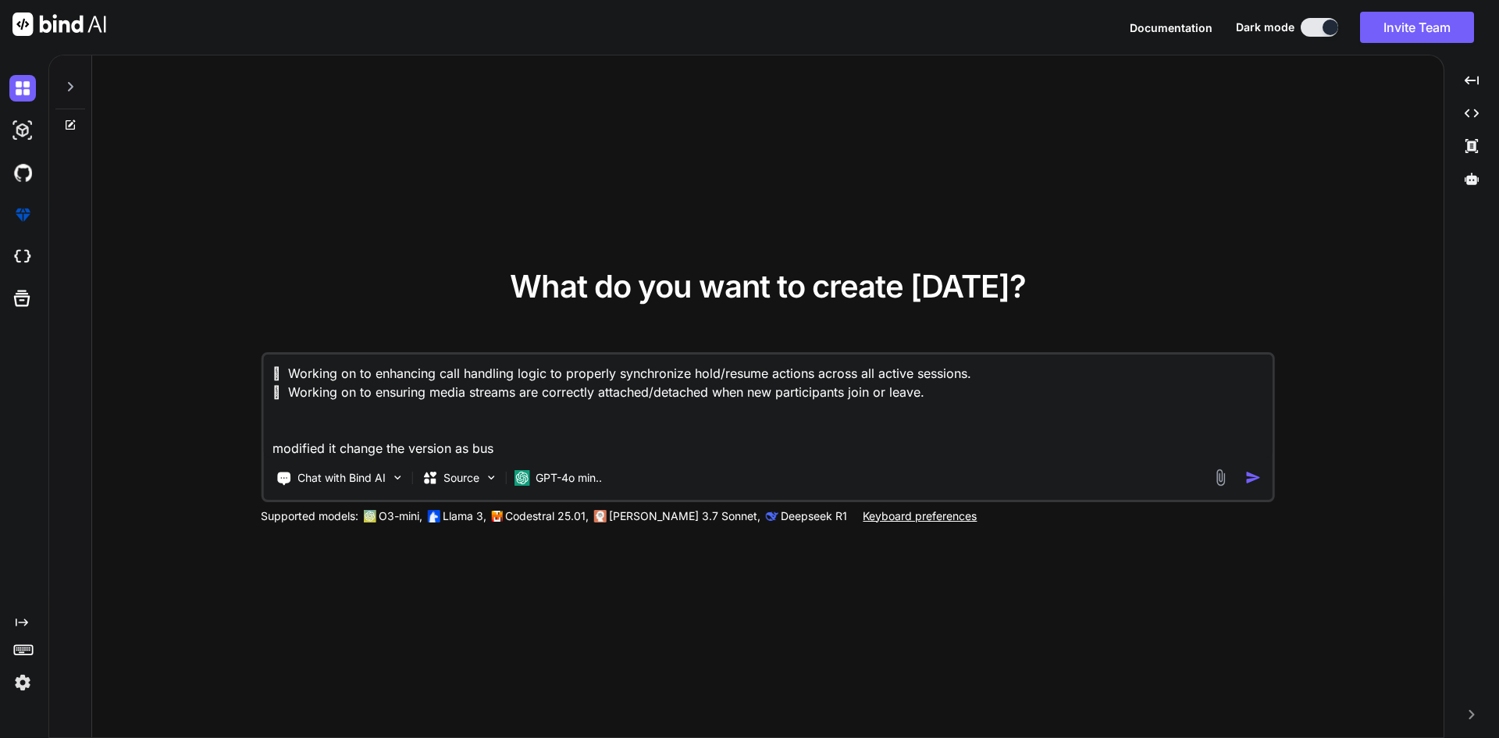
type textarea "x"
type textarea " Working on to enhancing call handling logic to properly synchronize hold/resu…"
type textarea "x"
type textarea " Working on to enhancing call handling logic to properly synchronize hold/resu…"
type textarea "x"
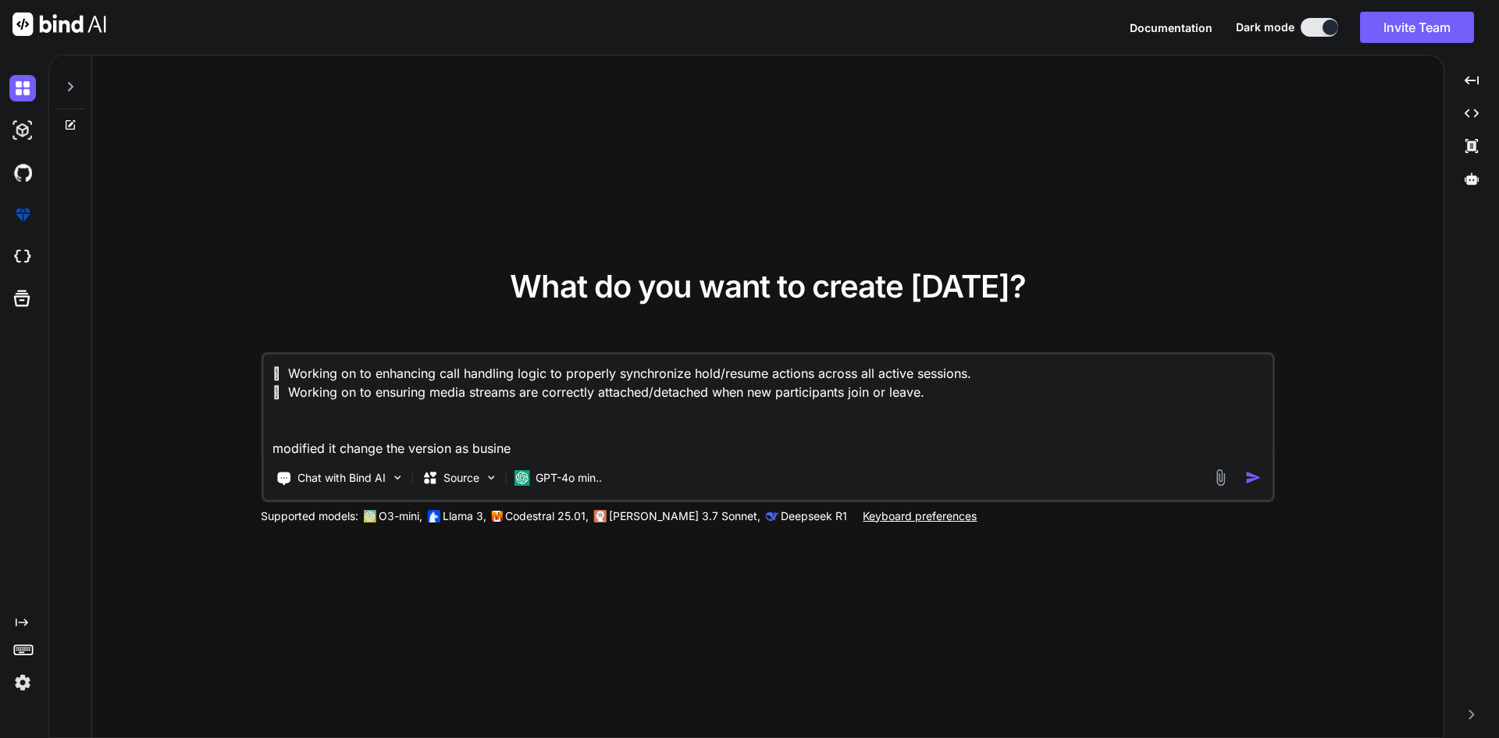
type textarea " Working on to enhancing call handling logic to properly synchronize hold/resu…"
type textarea "x"
type textarea " Working on to enhancing call handling logic to properly synchronize hold/resu…"
type textarea "x"
type textarea " Working on to enhancing call handling logic to properly synchronize hold/resu…"
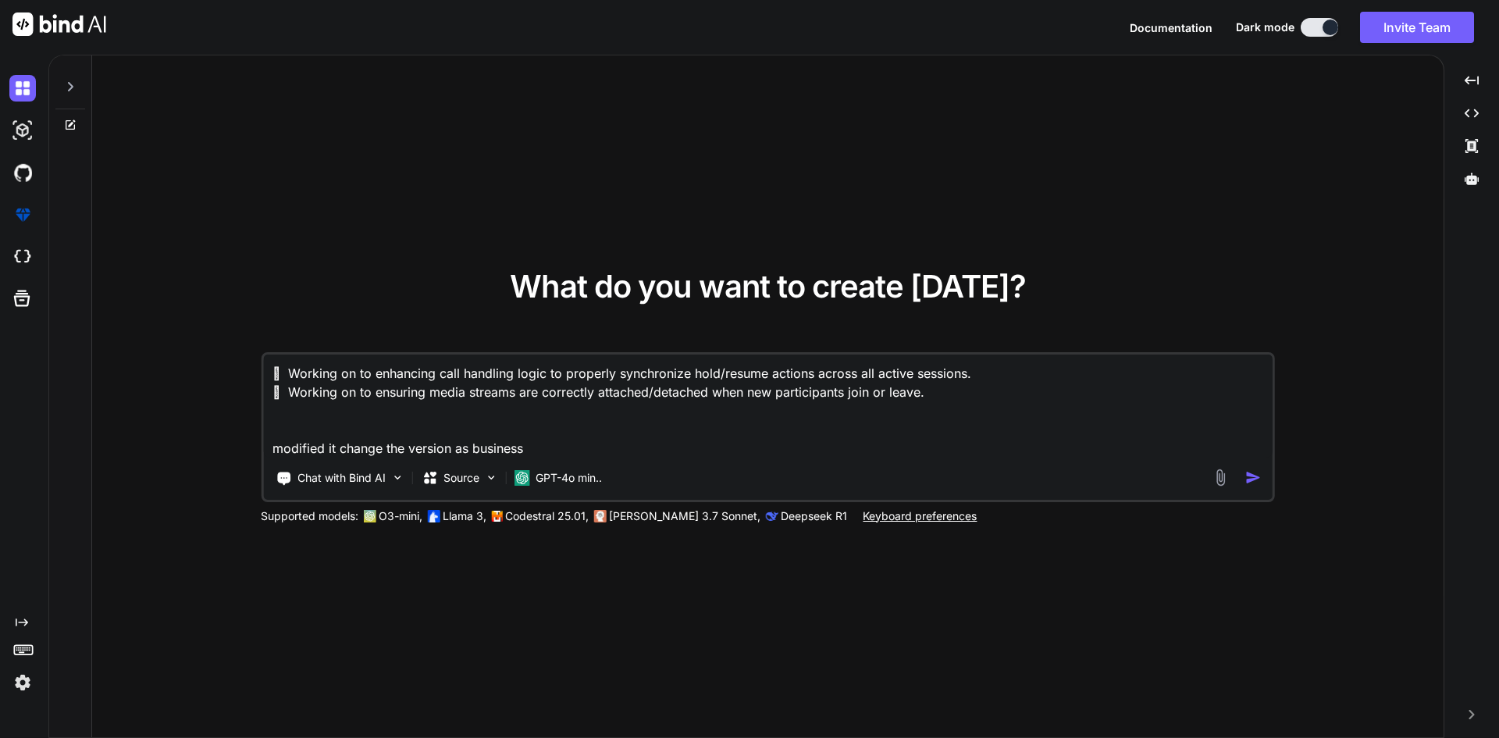
type textarea "x"
type textarea " Working on to enhancing call handling logic to properly synchronize hold/resu…"
type textarea "x"
type textarea " Working on to enhancing call handling logic to properly synchronize hold/resu…"
type textarea "x"
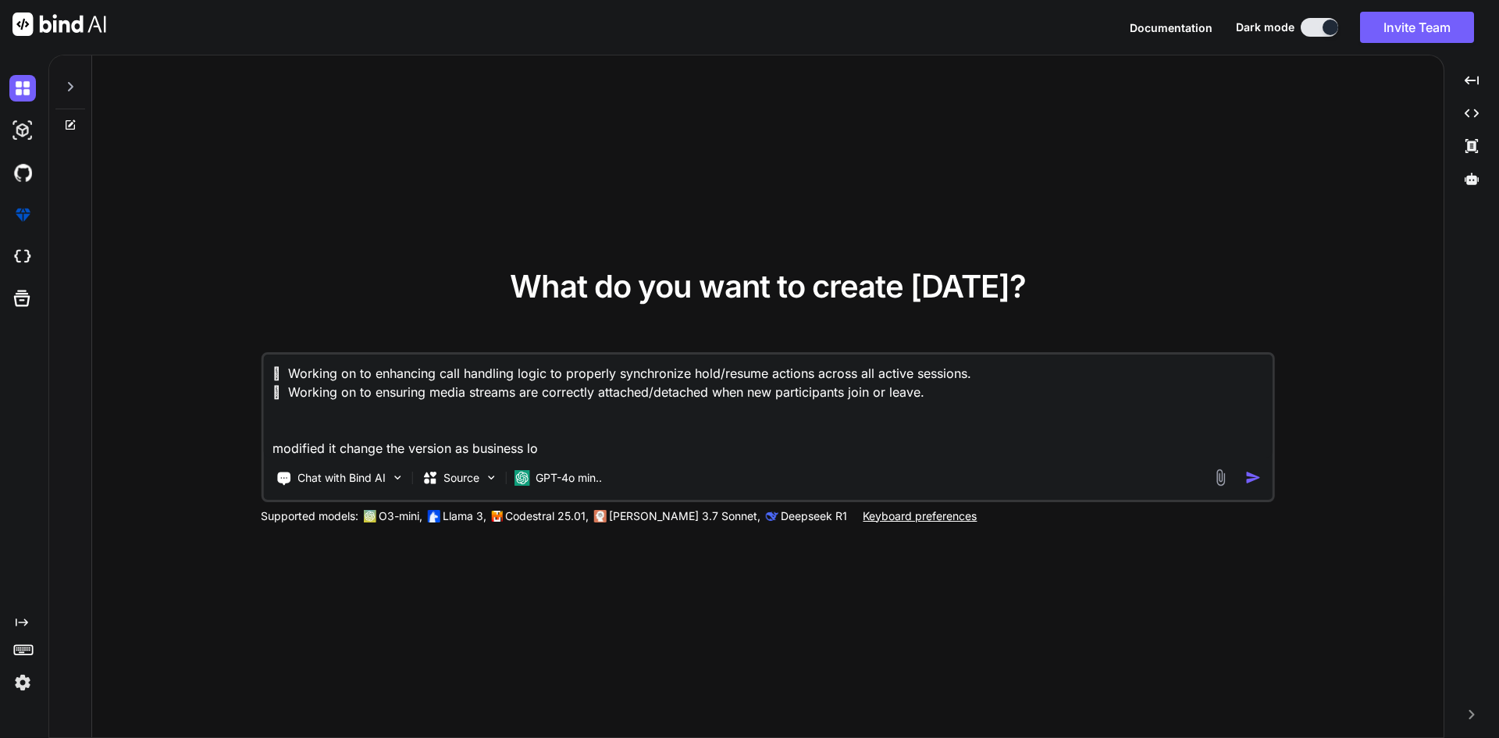
type textarea " Working on to enhancing call handling logic to properly synchronize hold/resu…"
type textarea "x"
type textarea " Working on to enhancing call handling logic to properly synchronize hold/resu…"
type textarea "x"
type textarea " Working on to enhancing call handling logic to properly synchronize hold/resu…"
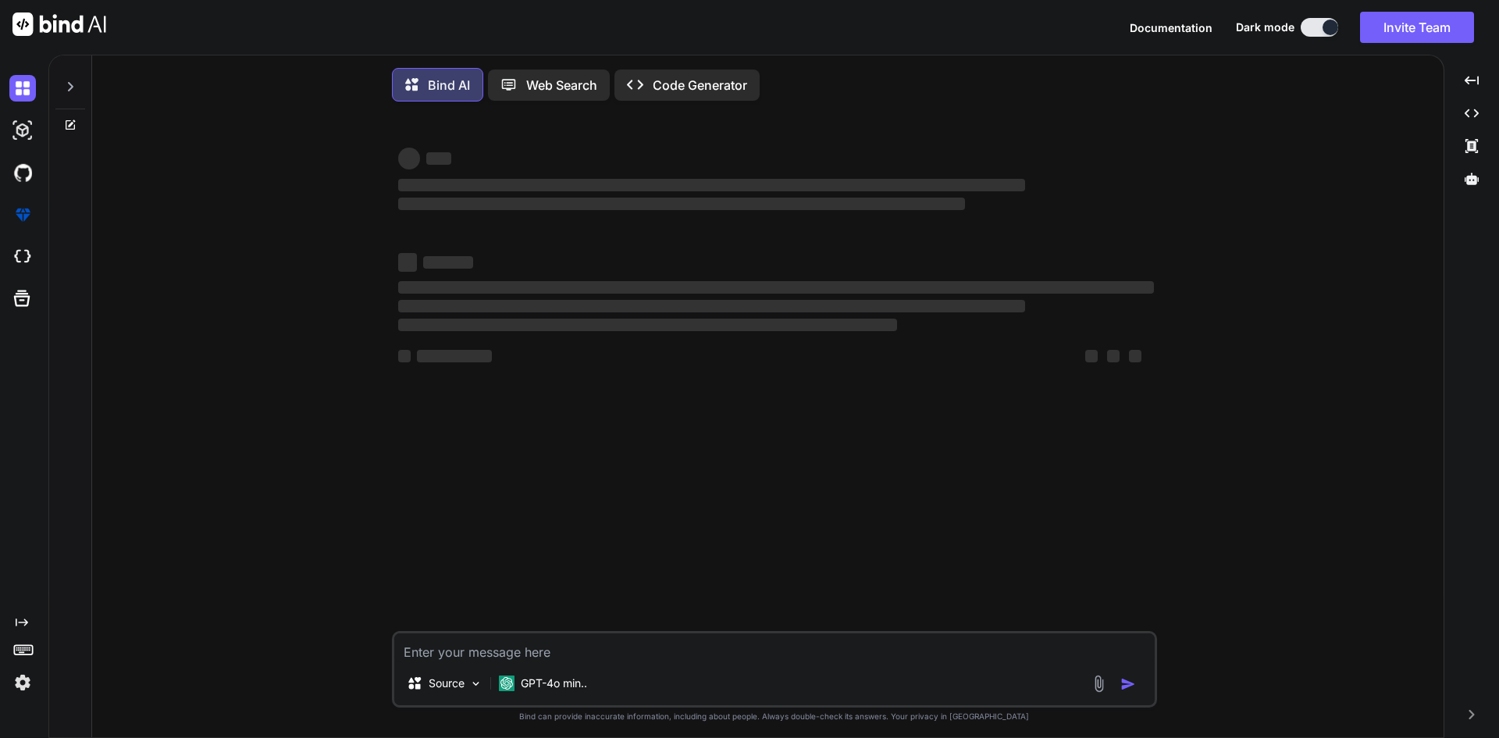
scroll to position [8, 0]
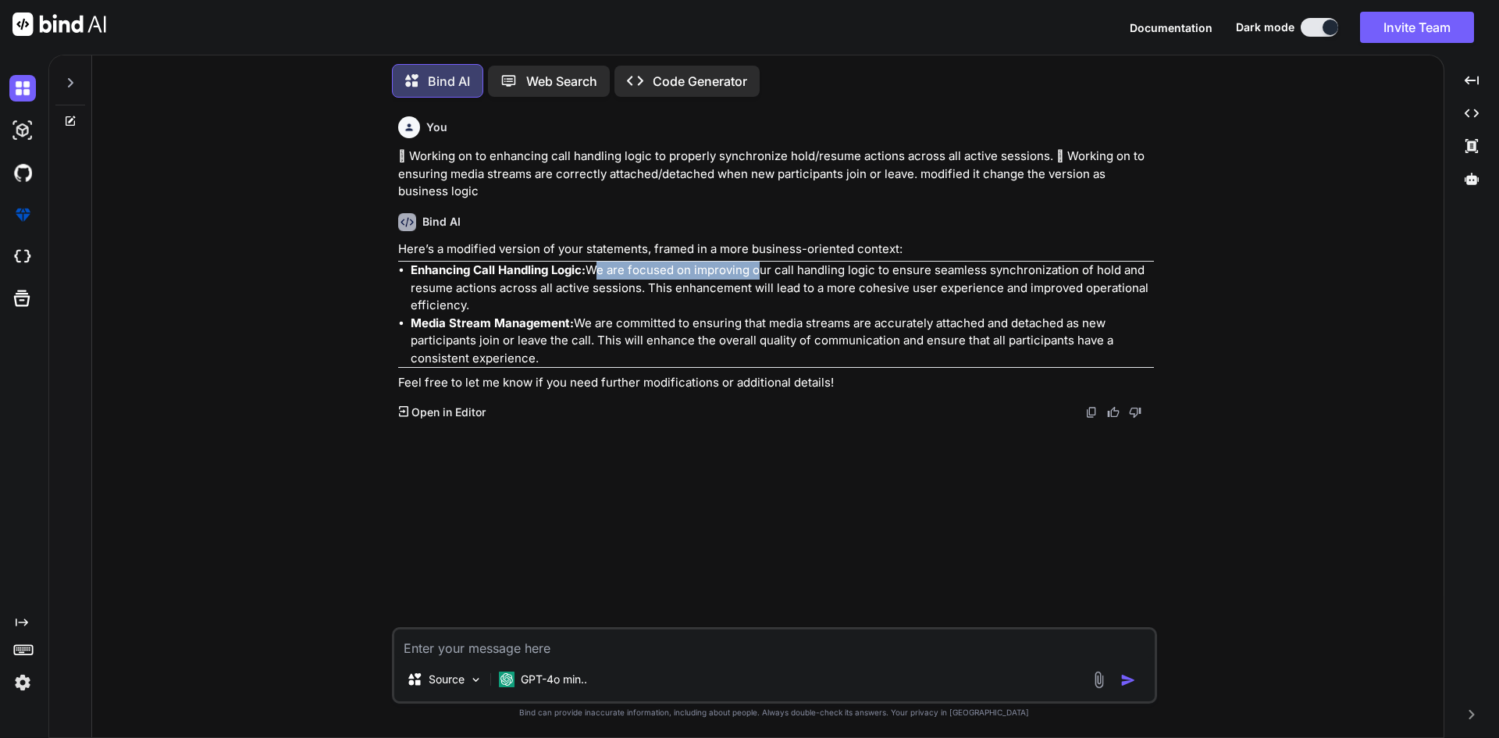
drag, startPoint x: 595, startPoint y: 270, endPoint x: 759, endPoint y: 268, distance: 163.9
click at [759, 268] on p "Enhancing Call Handling Logic: We are focused on improving our call handling lo…" at bounding box center [782, 287] width 743 height 53
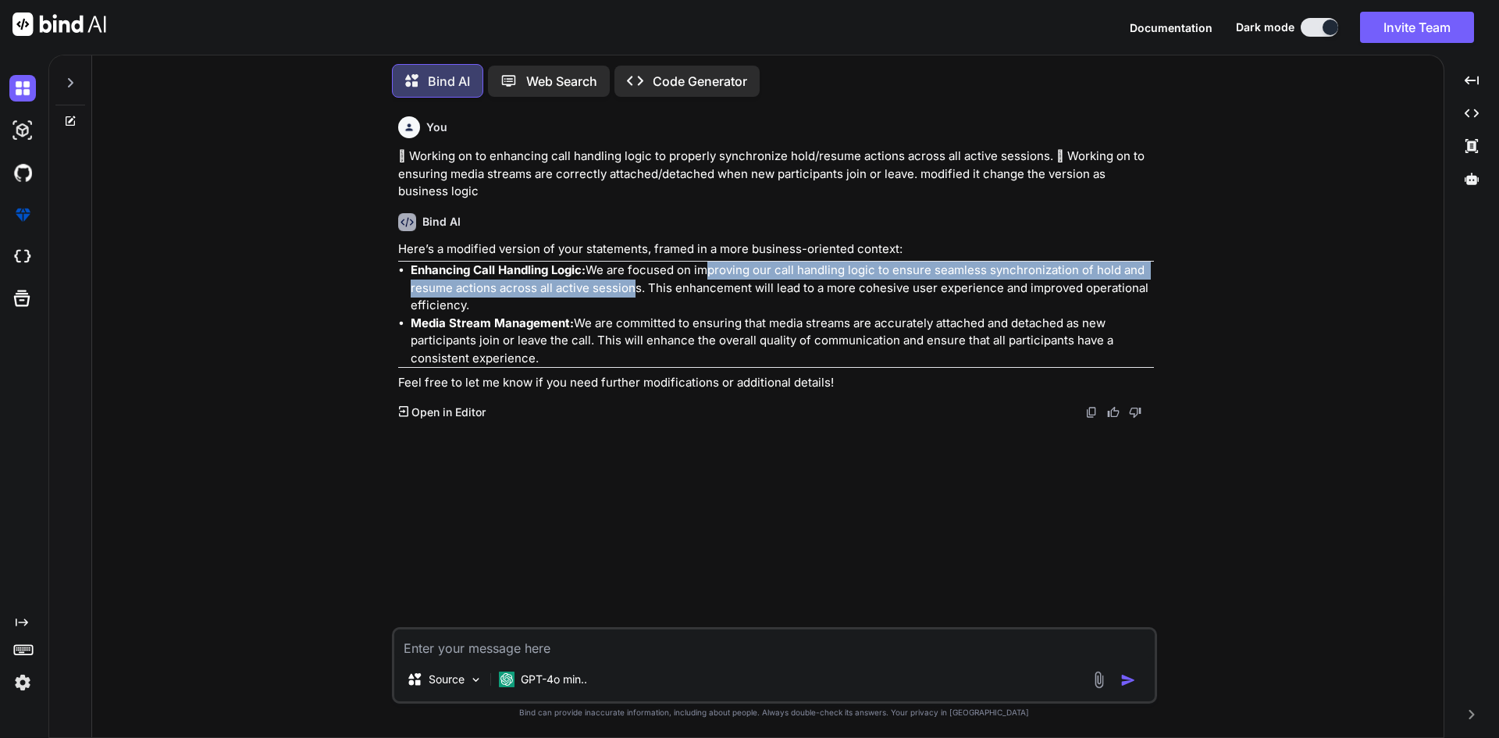
type textarea "x"
drag, startPoint x: 701, startPoint y: 269, endPoint x: 639, endPoint y: 290, distance: 66.2
click at [639, 290] on p "Enhancing Call Handling Logic: We are focused on improving our call handling lo…" at bounding box center [782, 287] width 743 height 53
copy p "mproving our call handling logic to ensure seamless synchronization of hold and…"
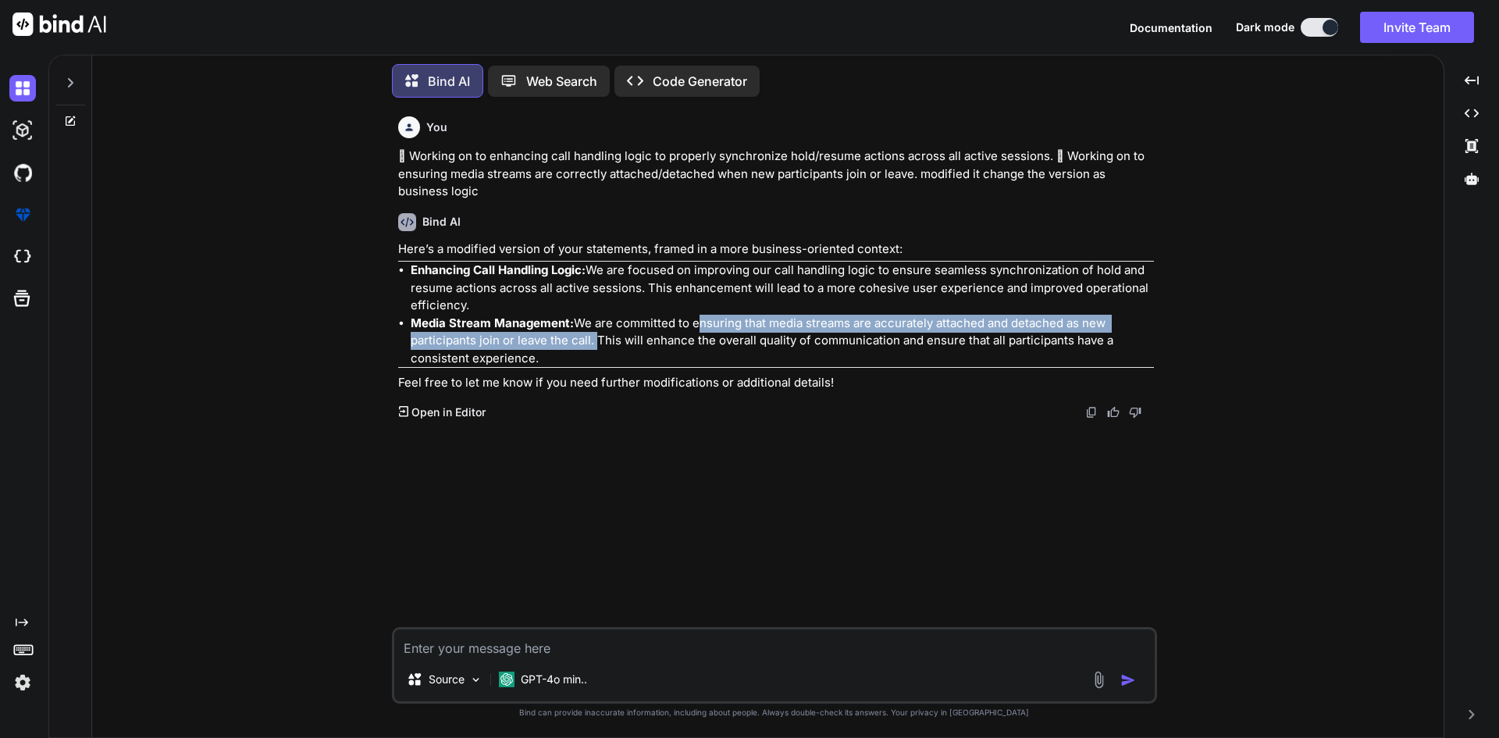
copy p "ensuring that media streams are accurately attached and detached as new partici…"
drag, startPoint x: 692, startPoint y: 324, endPoint x: 592, endPoint y: 341, distance: 102.1
click at [592, 341] on p "Media Stream Management: We are committed to ensuring that media streams are ac…" at bounding box center [782, 341] width 743 height 53
